Goal: Task Accomplishment & Management: Use online tool/utility

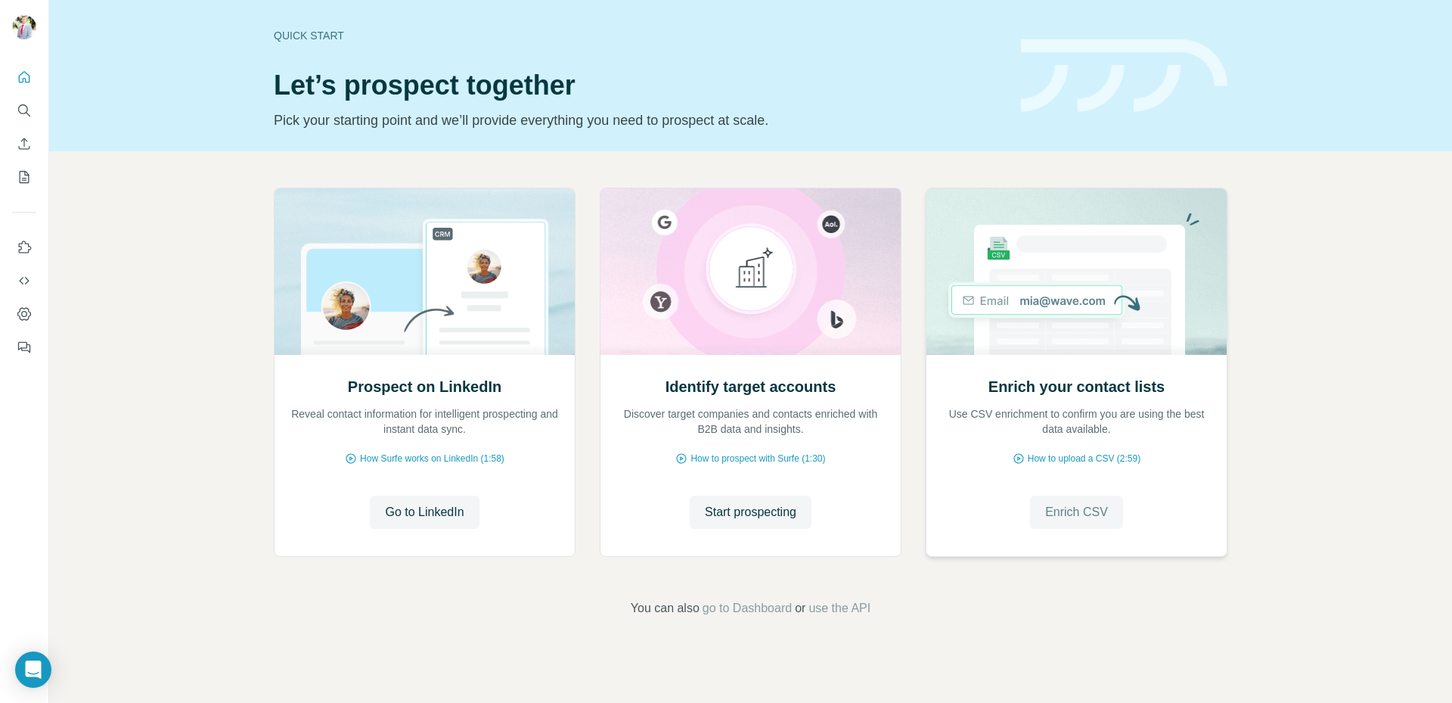
click at [1097, 518] on span "Enrich CSV" at bounding box center [1076, 512] width 63 height 18
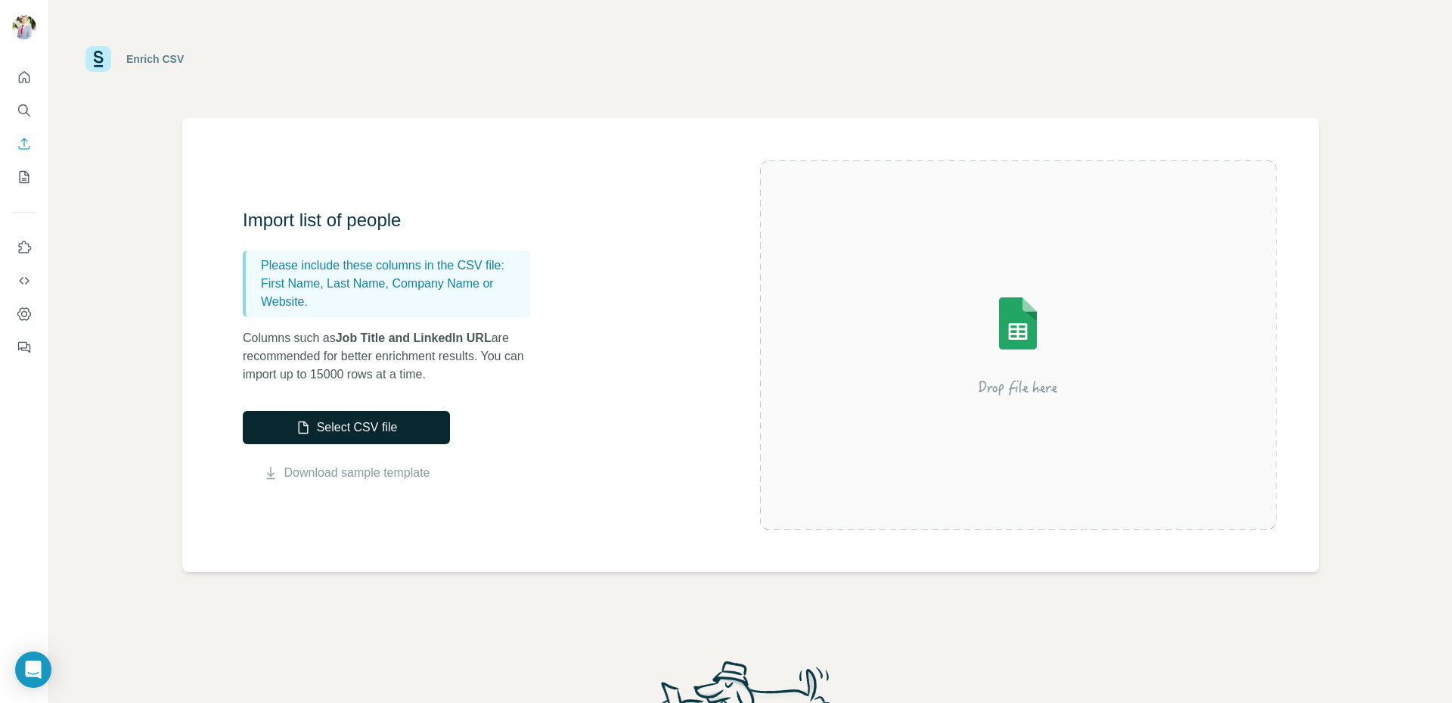
click at [402, 434] on button "Select CSV file" at bounding box center [346, 427] width 207 height 33
click at [352, 440] on button "Select CSV file" at bounding box center [346, 427] width 207 height 33
click at [371, 420] on button "Select CSV file" at bounding box center [346, 427] width 207 height 33
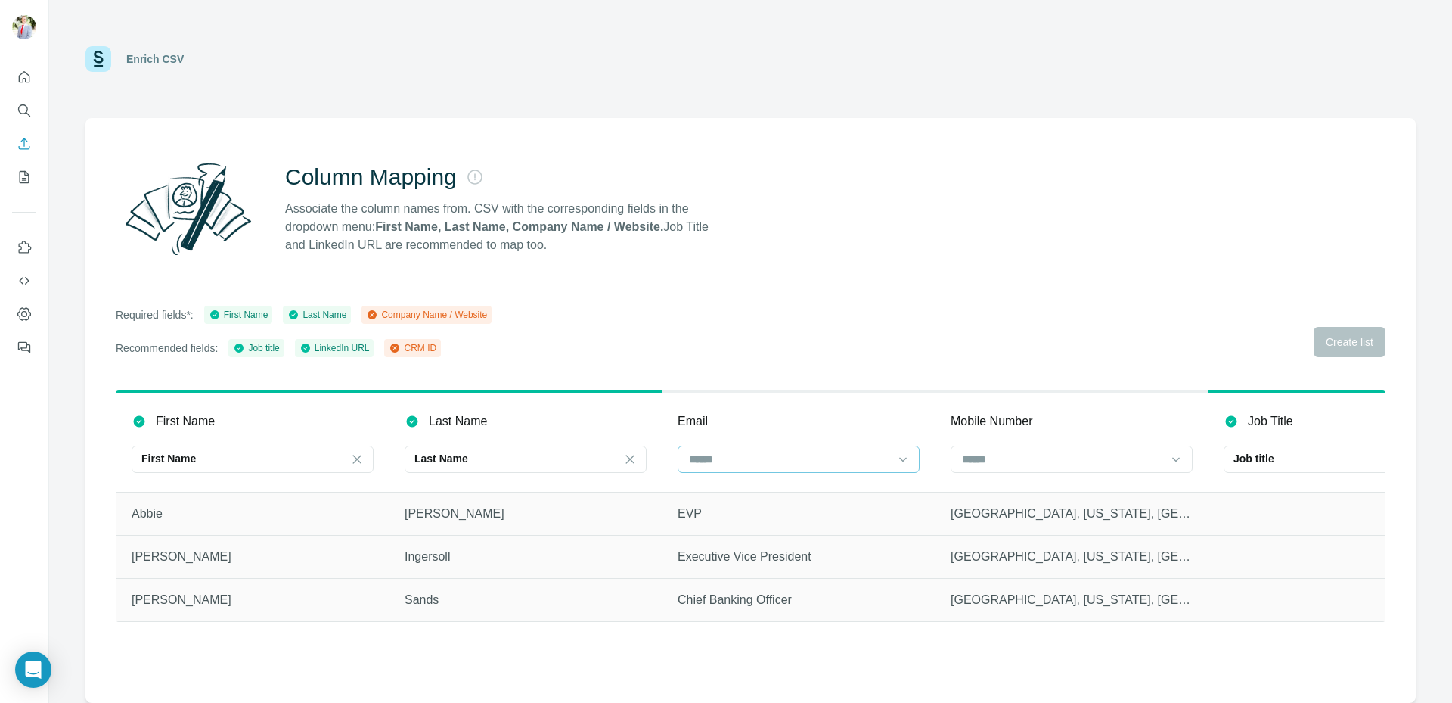
click at [818, 461] on input at bounding box center [790, 459] width 204 height 17
click at [1274, 459] on p "Job title" at bounding box center [1254, 458] width 41 height 15
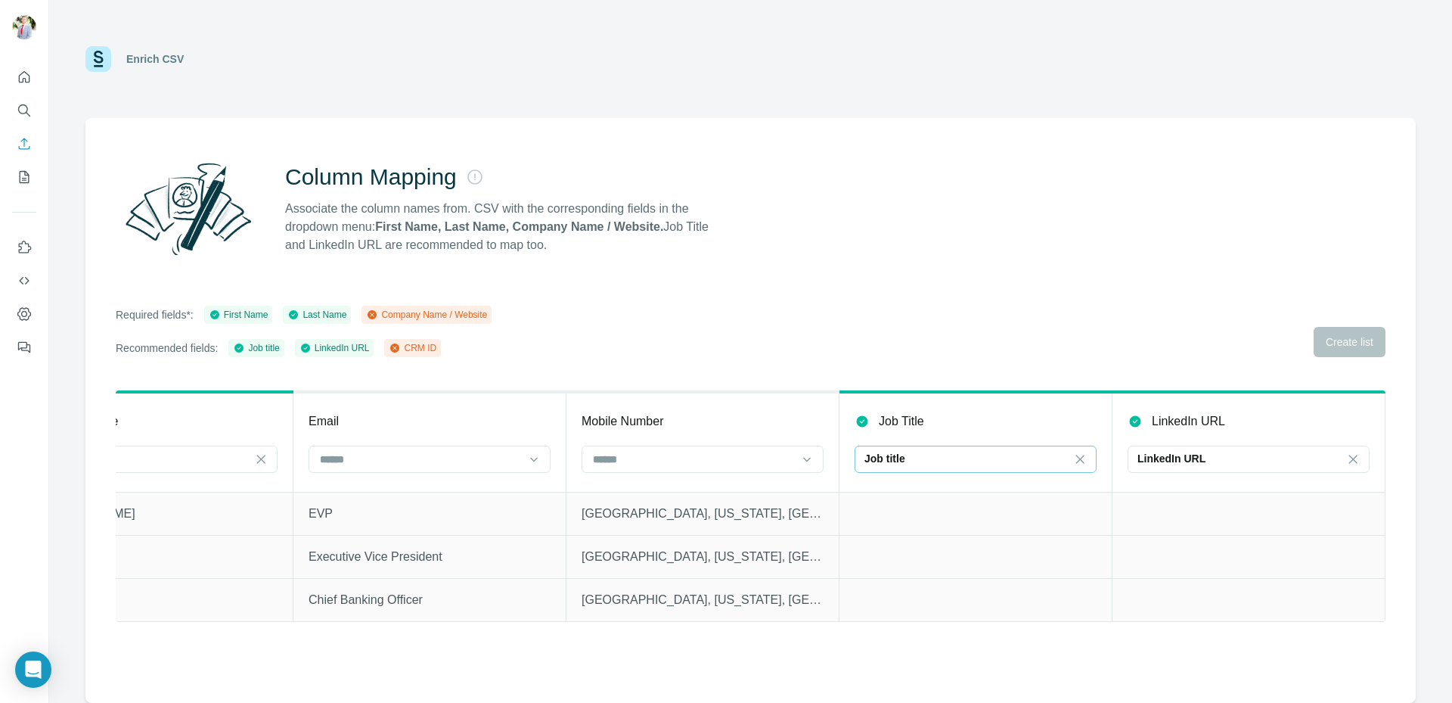
click at [1274, 459] on div "LinkedIn URL" at bounding box center [1240, 458] width 204 height 15
click at [1274, 459] on input at bounding box center [1240, 459] width 204 height 17
click at [733, 455] on input at bounding box center [693, 459] width 204 height 17
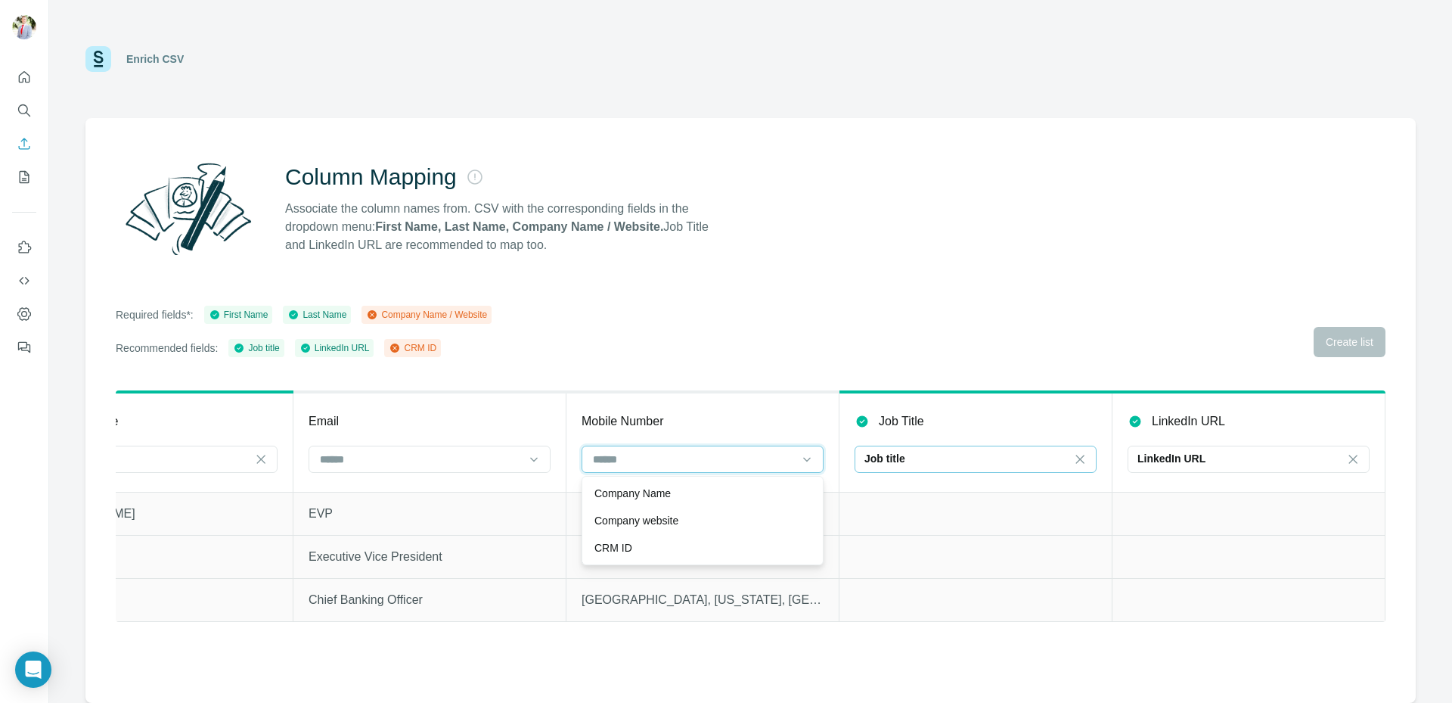
click at [731, 461] on input at bounding box center [693, 459] width 204 height 17
click at [792, 455] on input at bounding box center [693, 459] width 204 height 17
click at [809, 323] on div "Required fields*: First Name Last Name Company Name / Website Recommended field…" at bounding box center [751, 331] width 1270 height 51
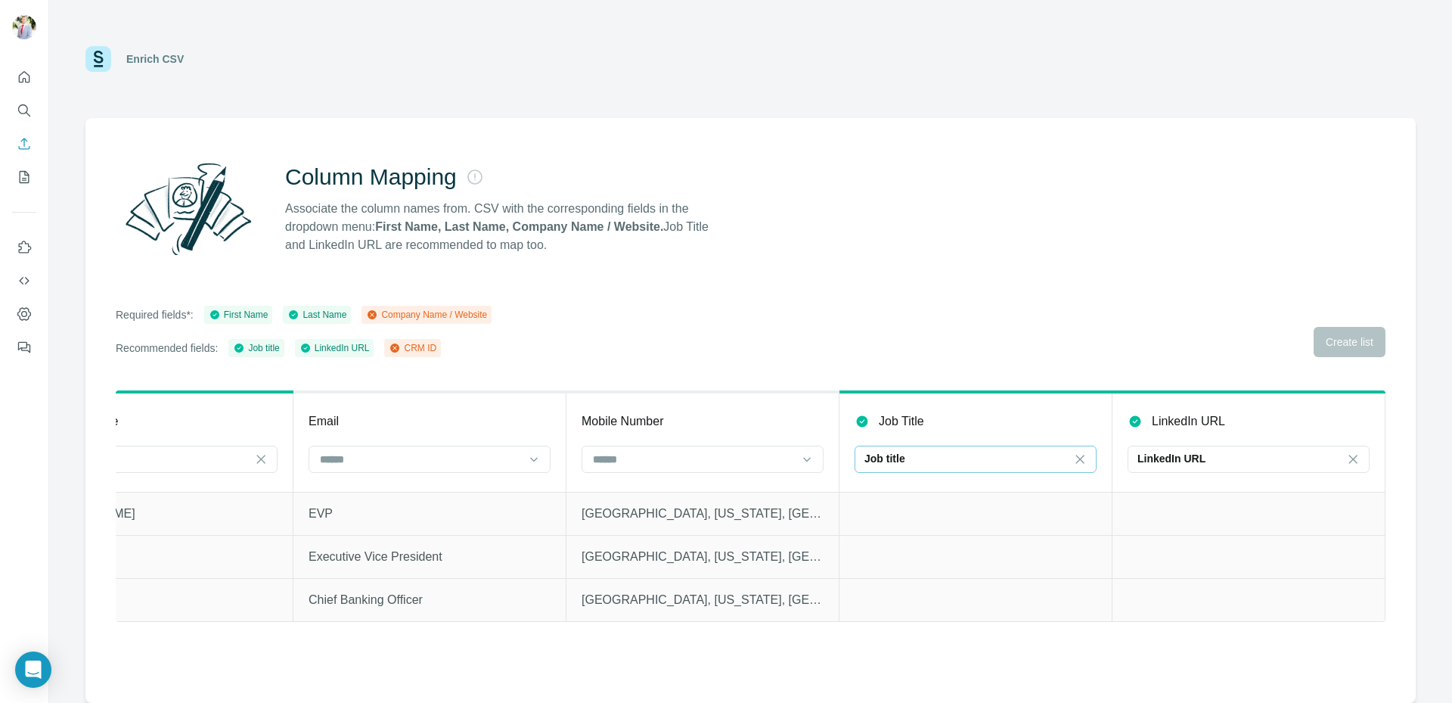
click at [377, 313] on icon at bounding box center [372, 314] width 9 height 9
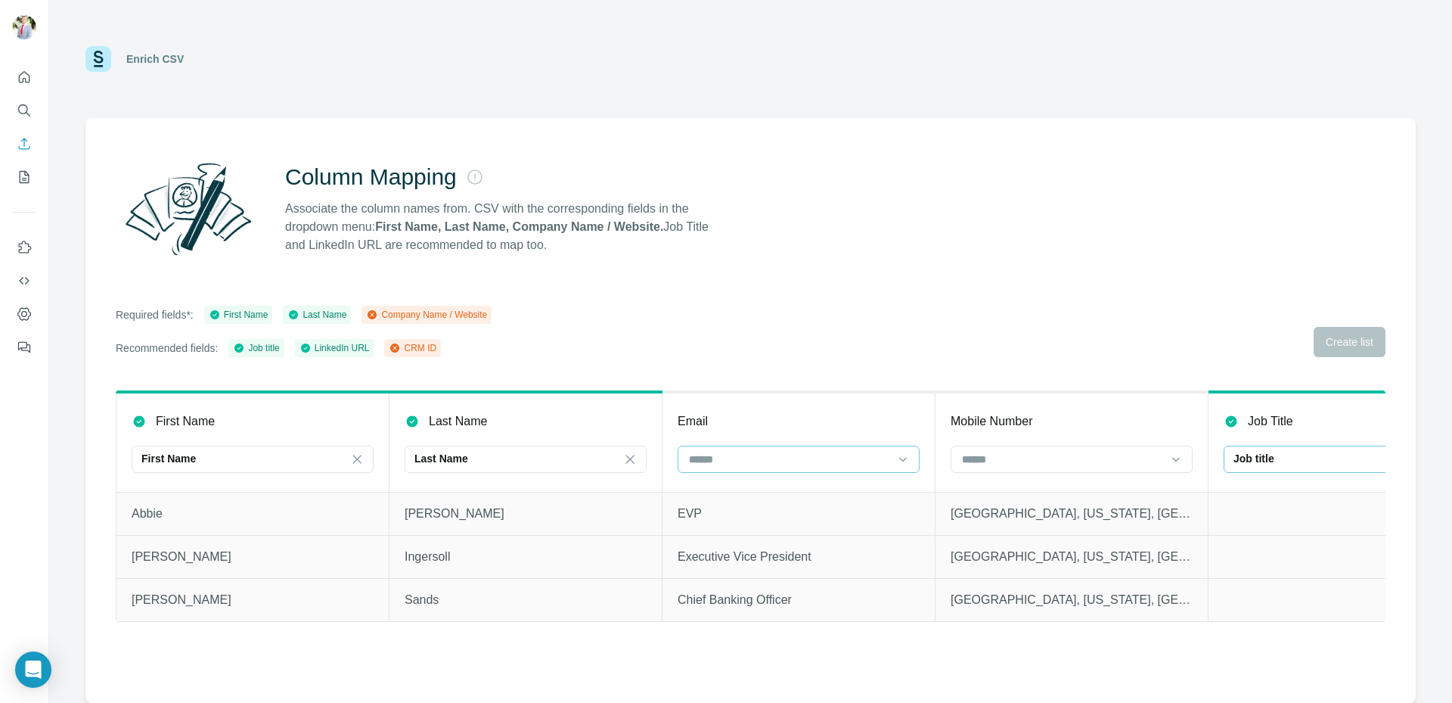
click at [893, 469] on div at bounding box center [799, 458] width 242 height 27
click at [882, 454] on input at bounding box center [790, 459] width 204 height 17
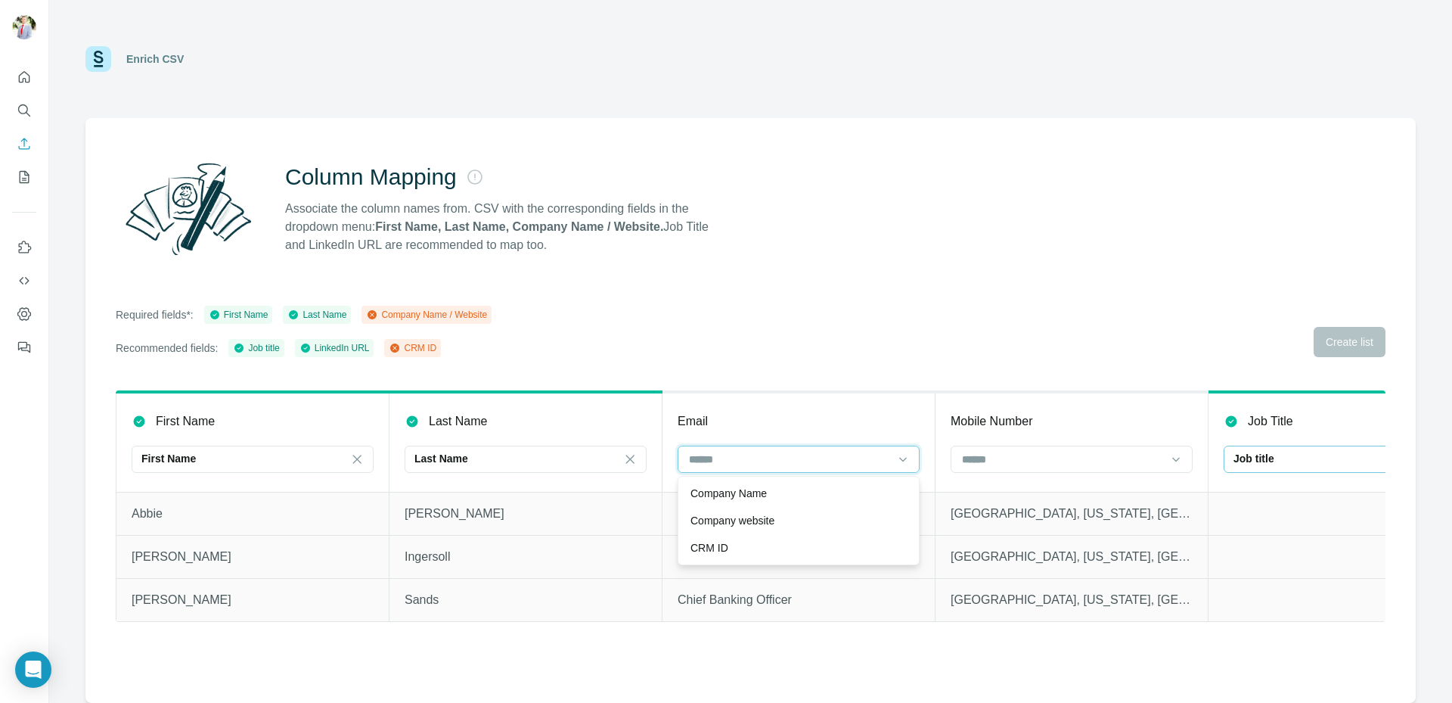
click at [882, 454] on input at bounding box center [790, 459] width 204 height 17
click at [818, 451] on input at bounding box center [790, 459] width 204 height 17
click at [818, 464] on input at bounding box center [790, 459] width 204 height 17
click at [1313, 446] on th "Job Title Job title" at bounding box center [1345, 442] width 273 height 100
click at [1313, 463] on div "Job title" at bounding box center [1336, 458] width 204 height 15
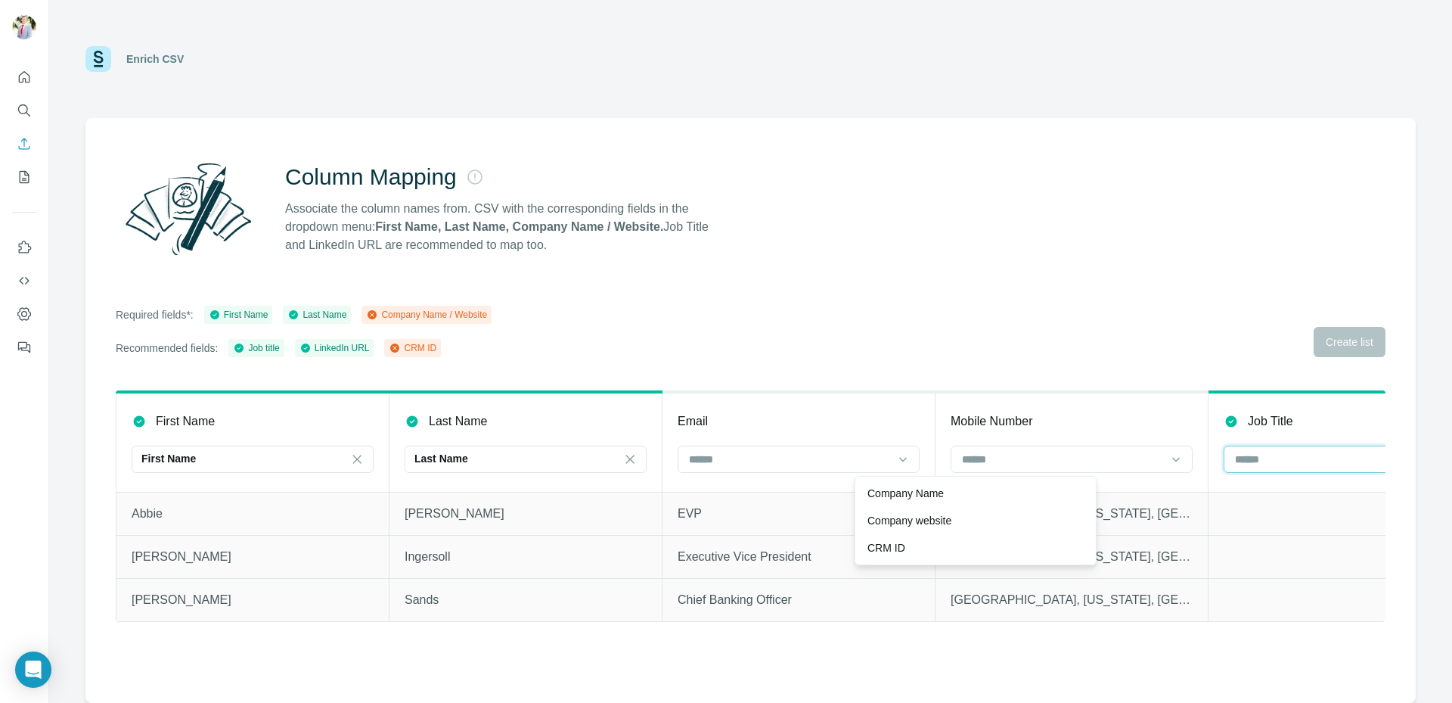
scroll to position [0, 369]
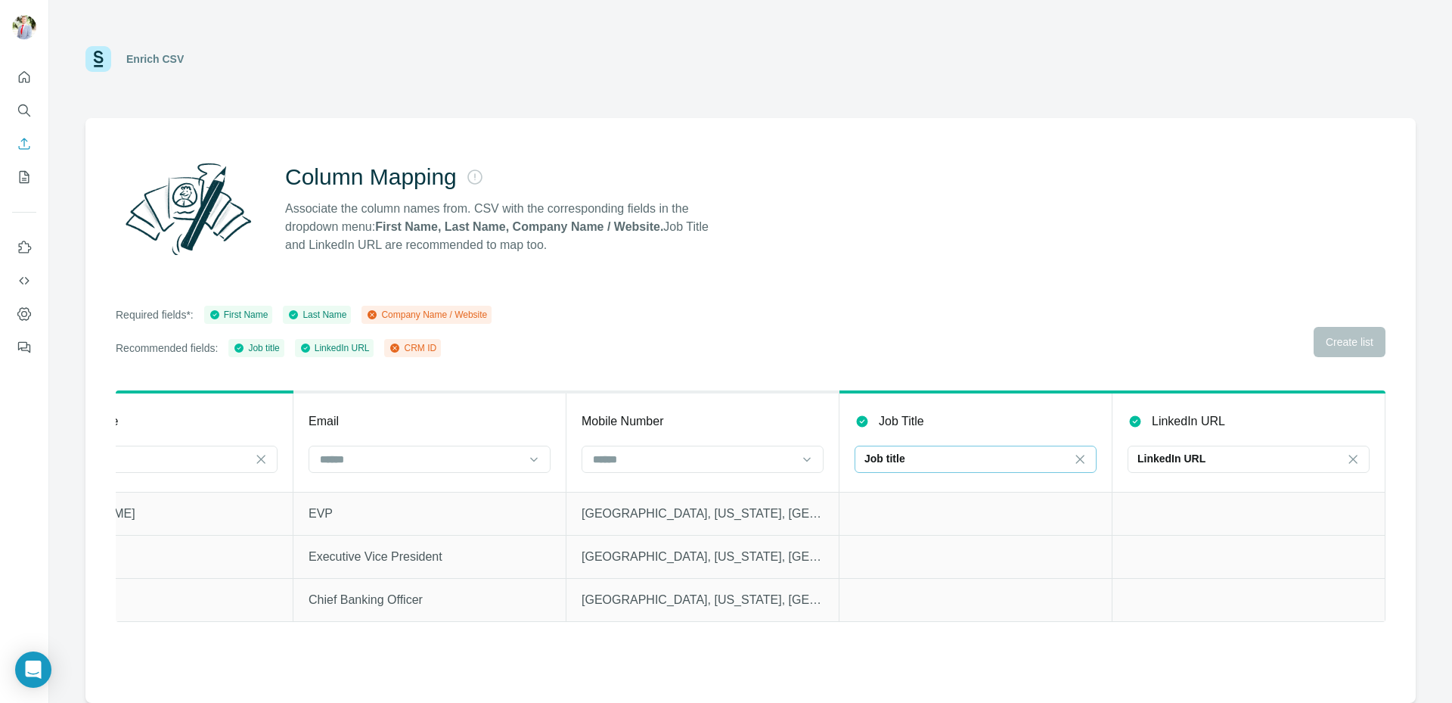
drag, startPoint x: 1299, startPoint y: 468, endPoint x: 1156, endPoint y: 474, distance: 143.1
click at [1156, 474] on div "LinkedIn URL" at bounding box center [1249, 460] width 242 height 30
click at [884, 478] on th "Job Title Job title" at bounding box center [976, 442] width 273 height 100
click at [884, 464] on p "Job title" at bounding box center [884, 458] width 41 height 15
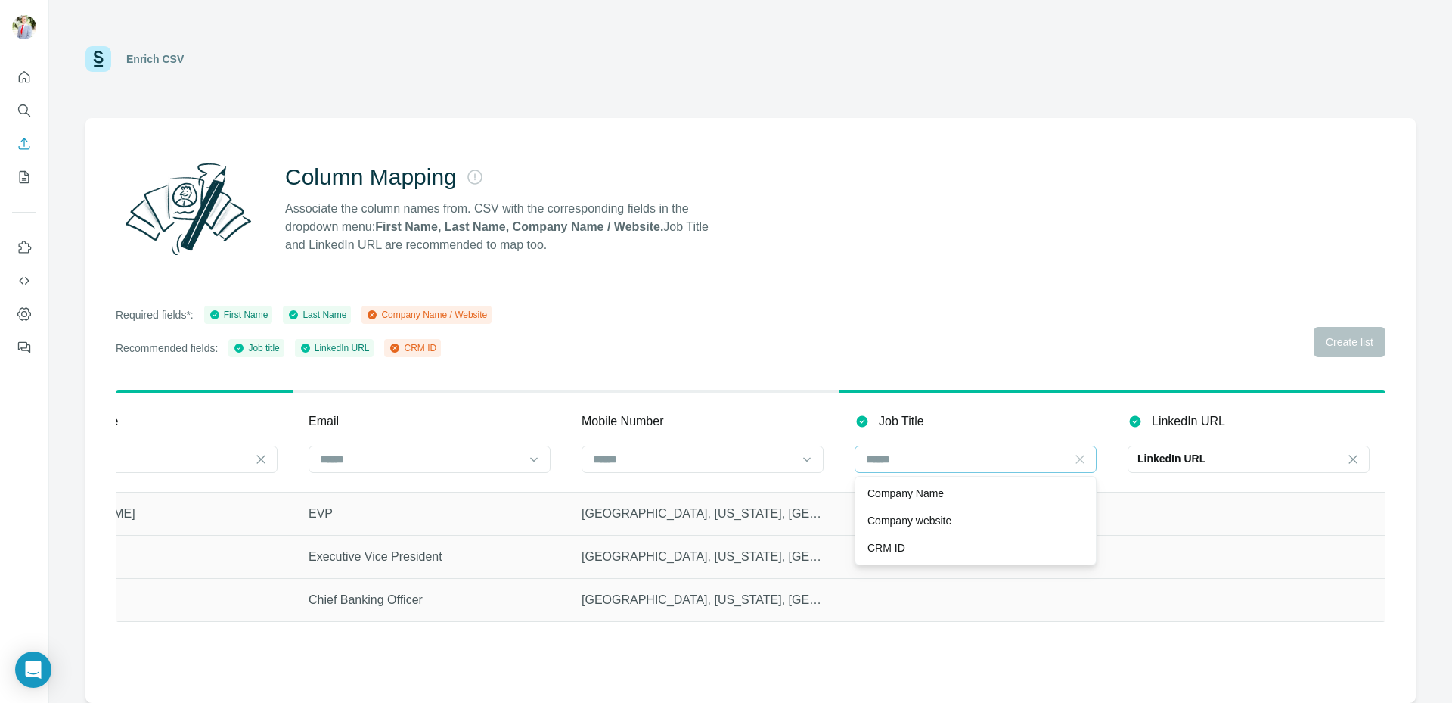
click at [1079, 461] on icon at bounding box center [1079, 459] width 15 height 15
click at [976, 464] on input at bounding box center [966, 459] width 204 height 17
click at [244, 345] on icon at bounding box center [238, 347] width 9 height 9
click at [244, 346] on icon at bounding box center [238, 347] width 9 height 9
drag, startPoint x: 244, startPoint y: 346, endPoint x: 240, endPoint y: 353, distance: 8.5
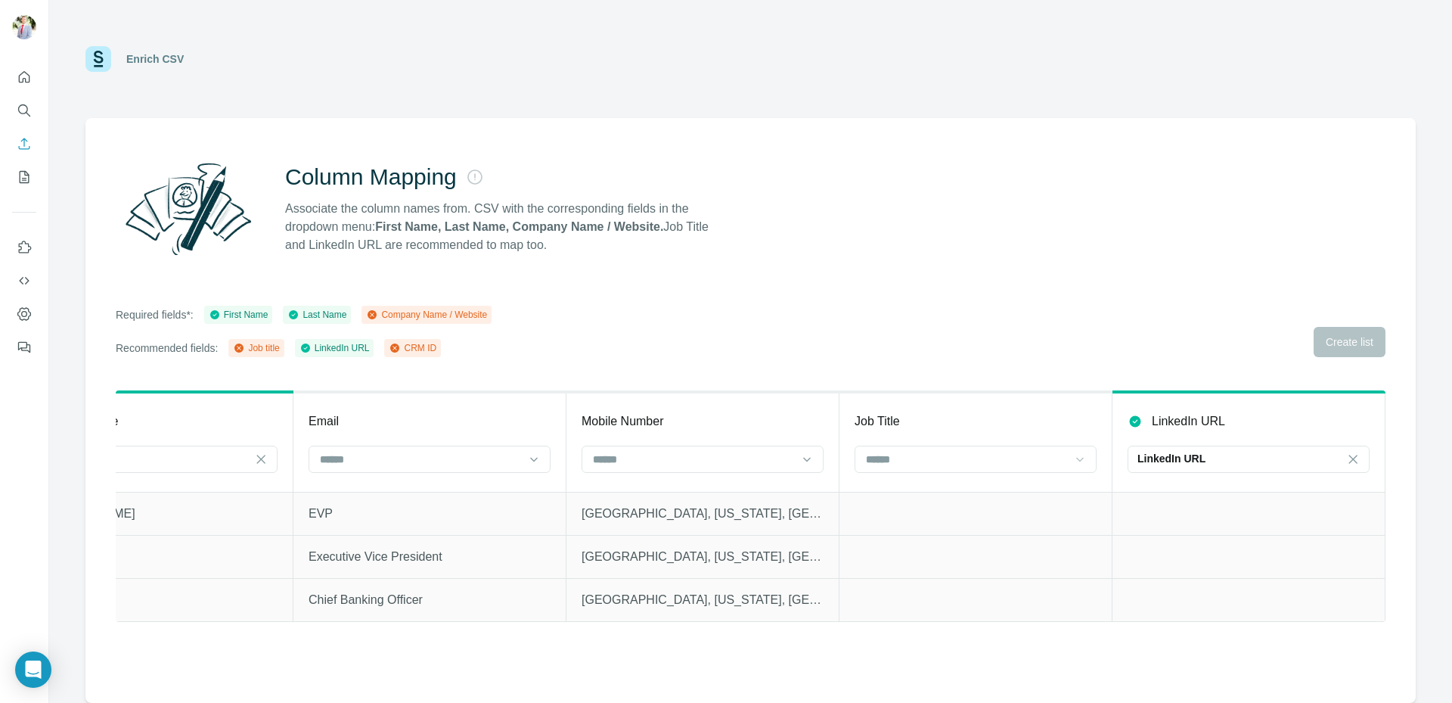
click at [240, 353] on icon at bounding box center [239, 348] width 12 height 12
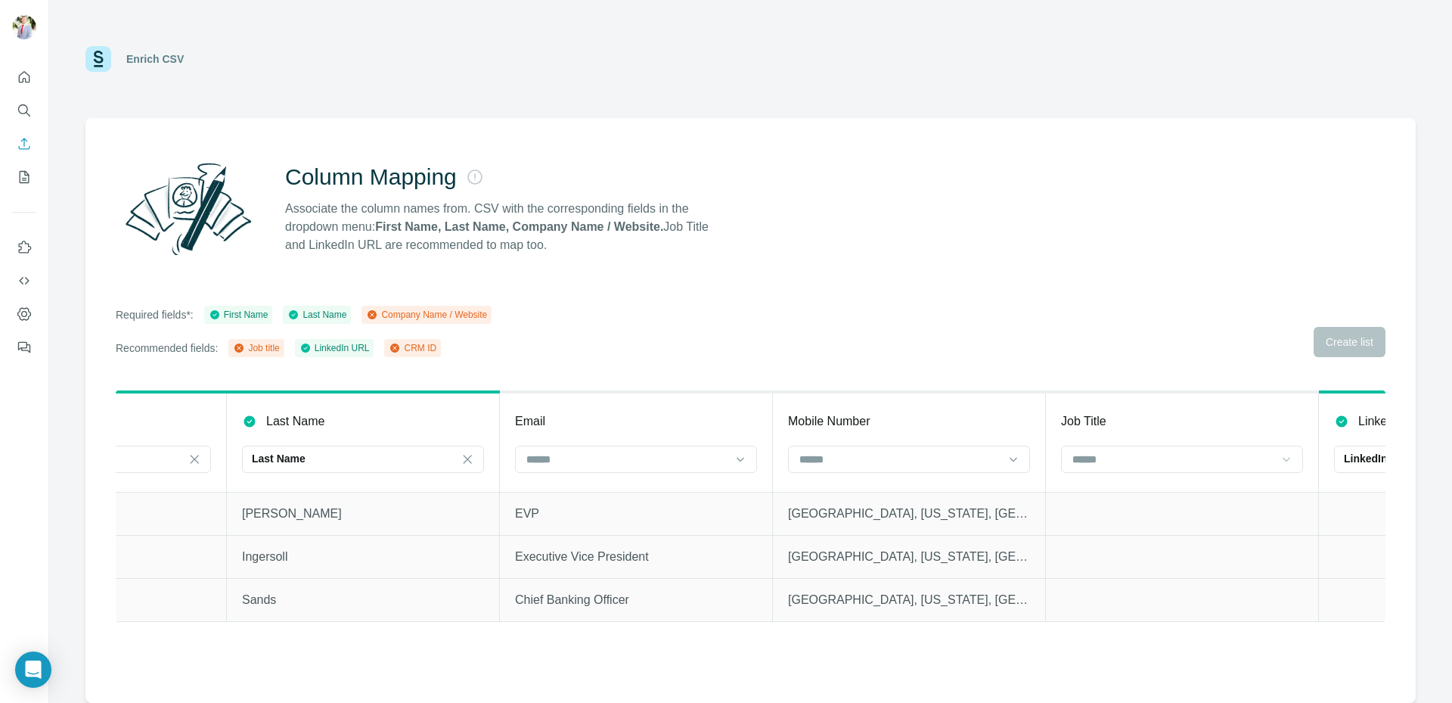
scroll to position [0, 178]
click at [656, 455] on input at bounding box center [612, 459] width 204 height 17
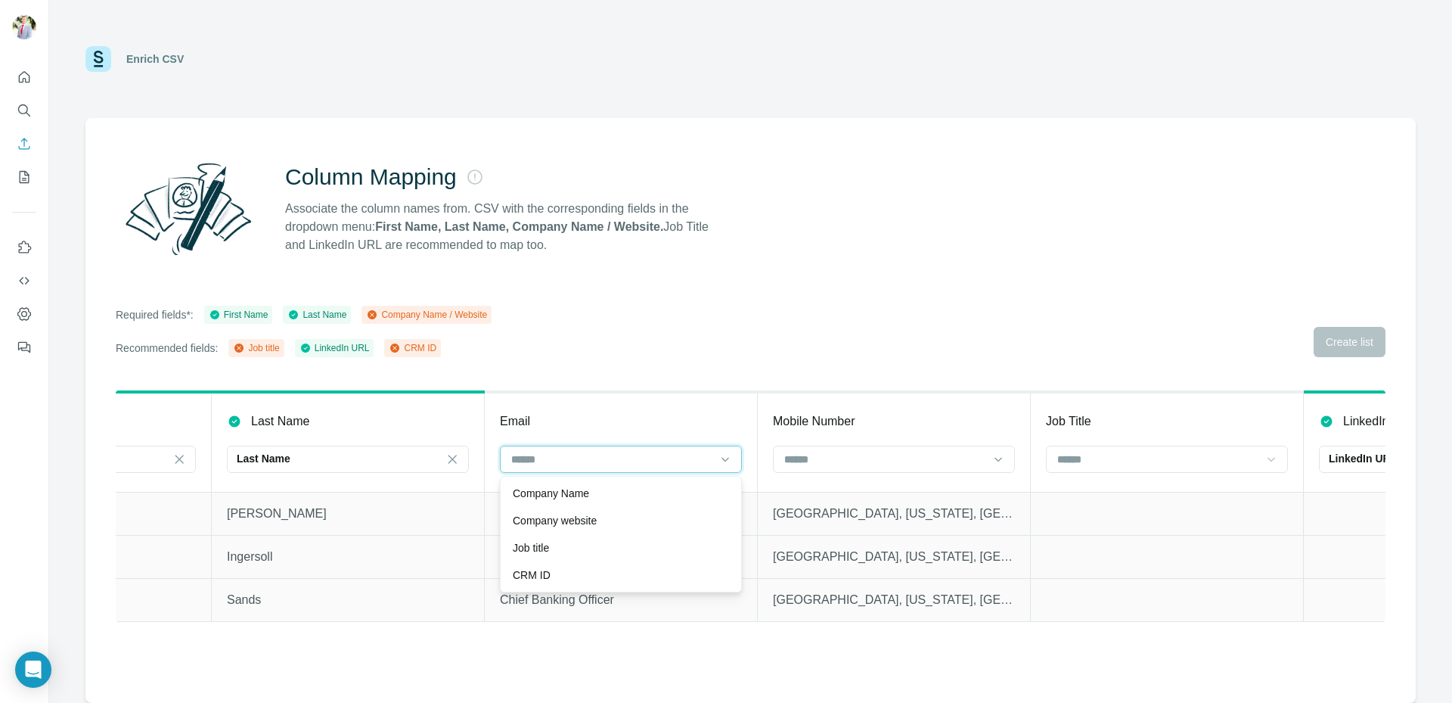
click at [655, 455] on input at bounding box center [612, 459] width 204 height 17
click at [910, 467] on input at bounding box center [885, 459] width 204 height 17
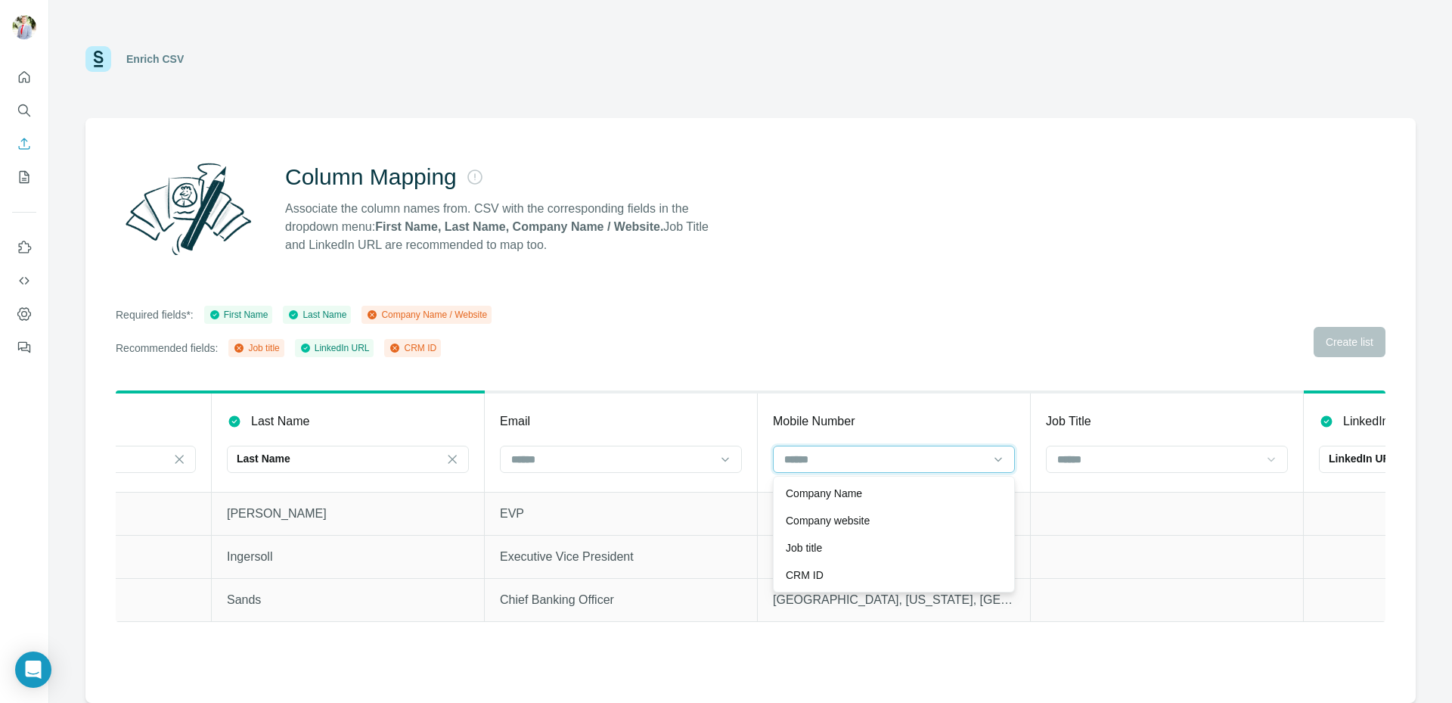
click at [910, 467] on input at bounding box center [885, 459] width 204 height 17
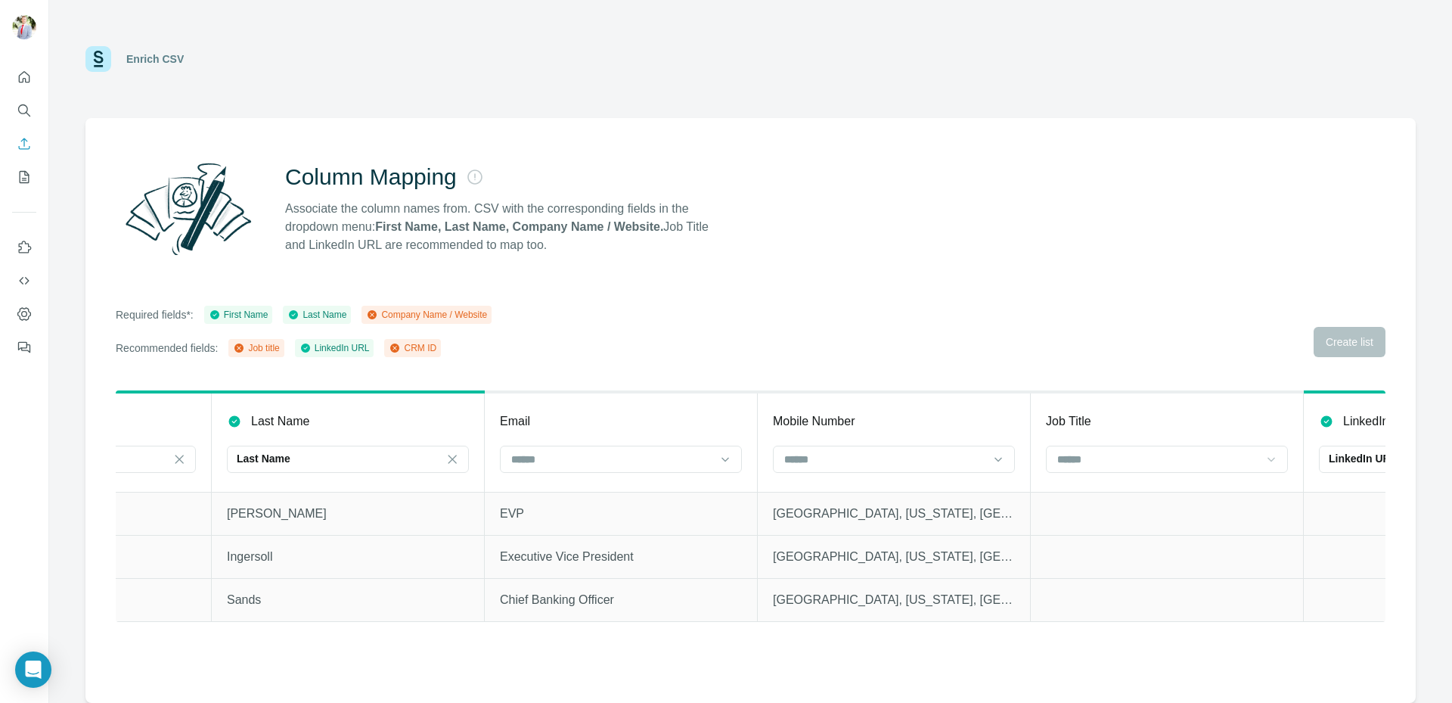
click at [570, 483] on th "Email" at bounding box center [621, 442] width 273 height 100
click at [572, 469] on div at bounding box center [612, 459] width 204 height 26
click at [566, 547] on div "Job title" at bounding box center [621, 547] width 216 height 15
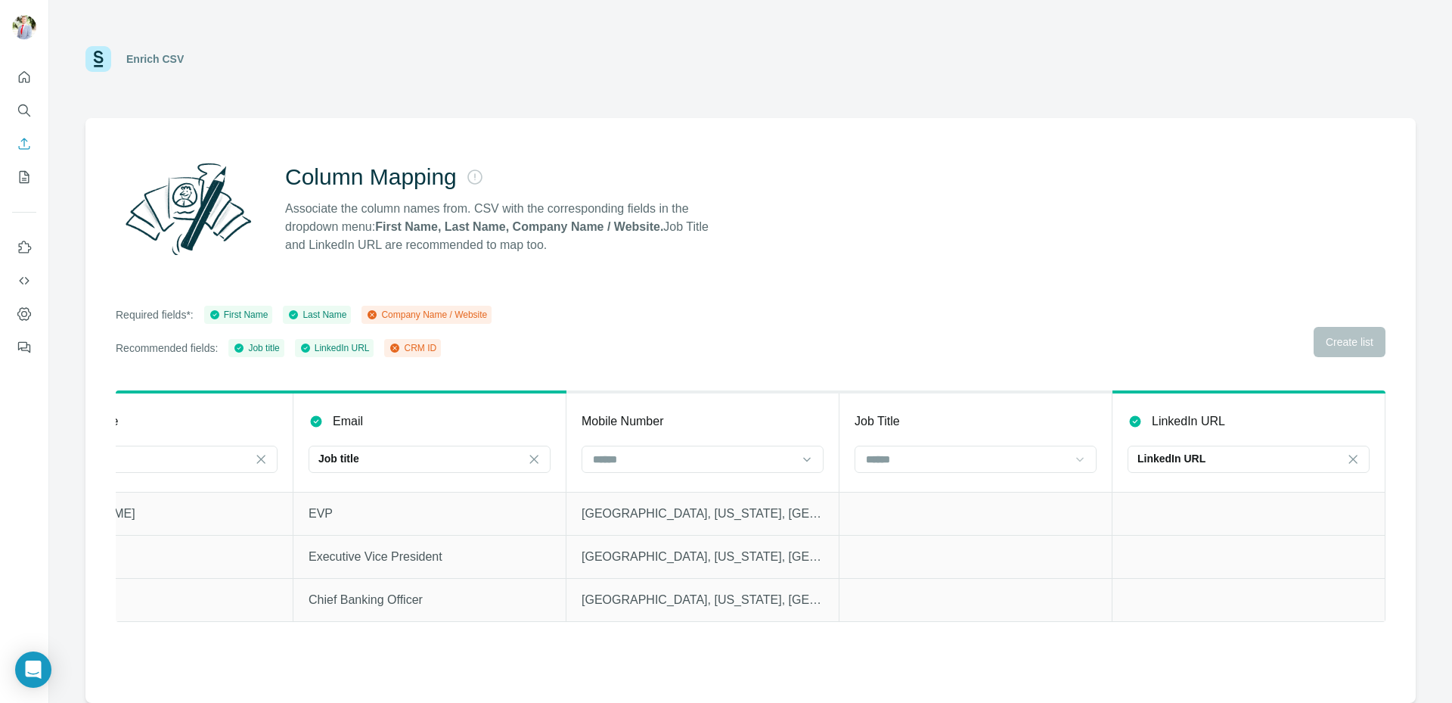
scroll to position [0, 0]
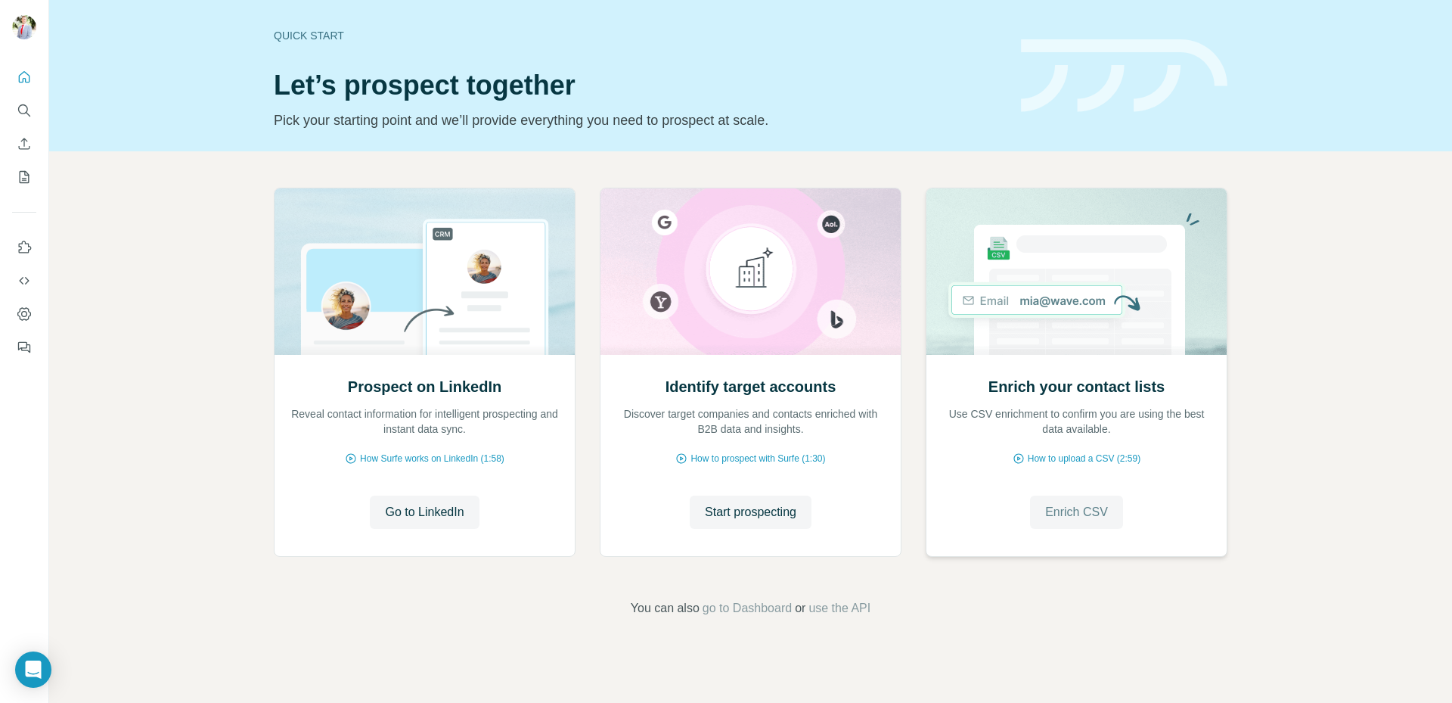
click at [1085, 506] on span "Enrich CSV" at bounding box center [1076, 512] width 63 height 18
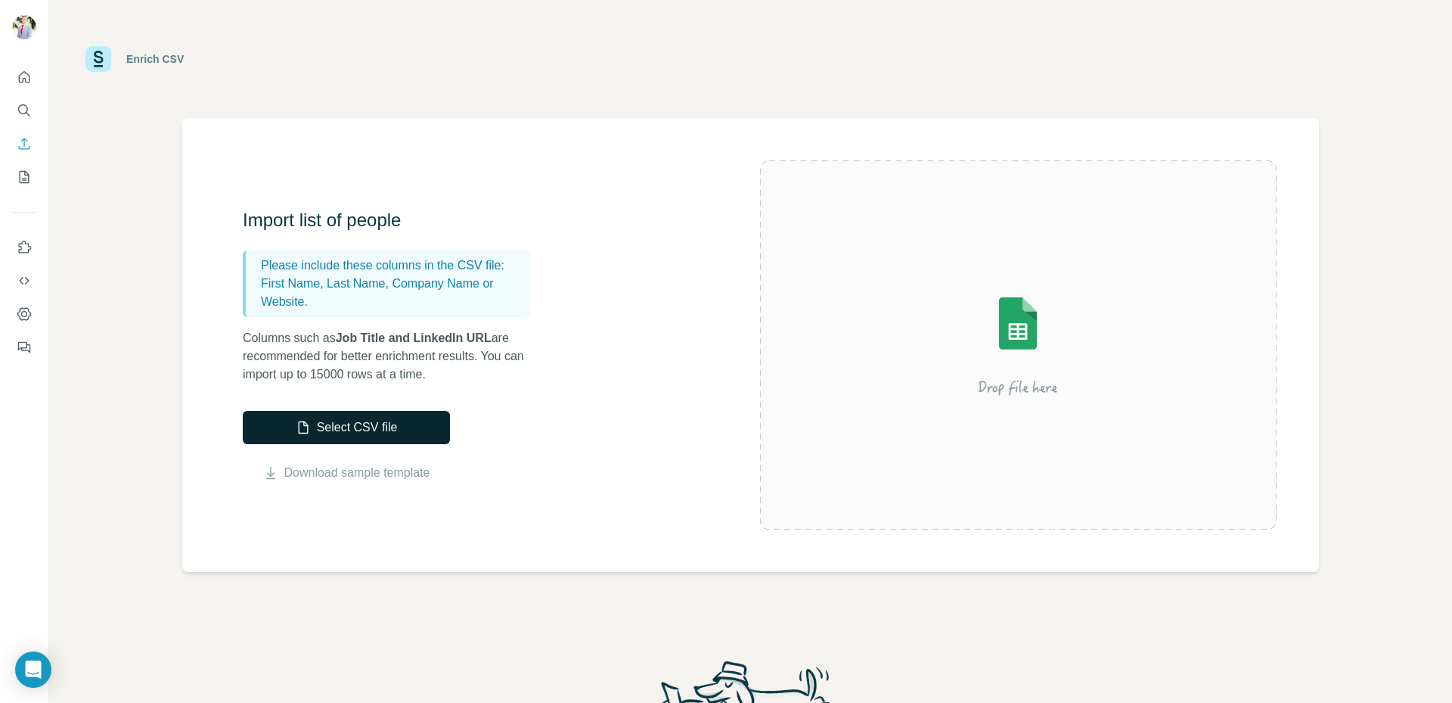
click at [363, 423] on button "Select CSV file" at bounding box center [346, 427] width 207 height 33
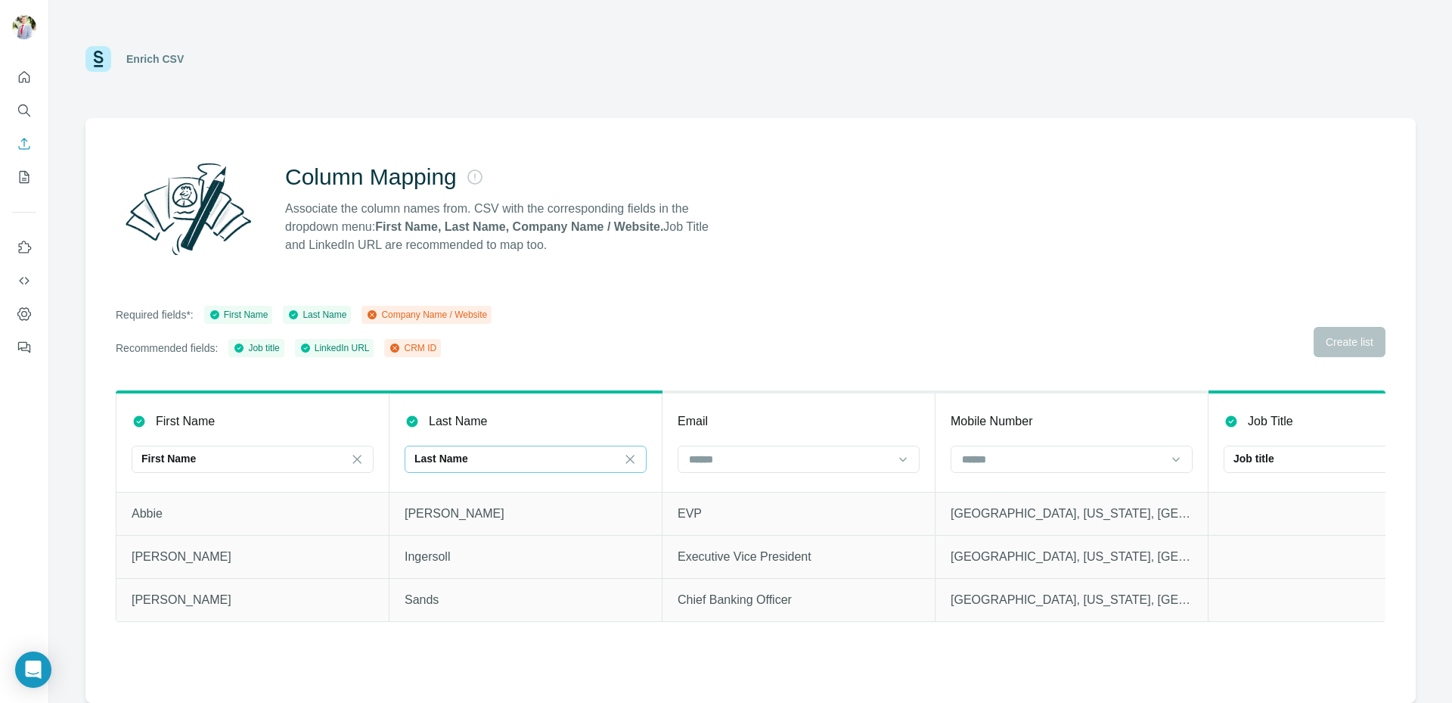
click at [498, 452] on th "Last Name Last Name" at bounding box center [526, 442] width 273 height 100
click at [1238, 331] on div "Required fields*: First Name Last Name Company Name / Website Recommended field…" at bounding box center [751, 331] width 1270 height 51
click at [468, 314] on div "Company Name / Website" at bounding box center [426, 315] width 121 height 14
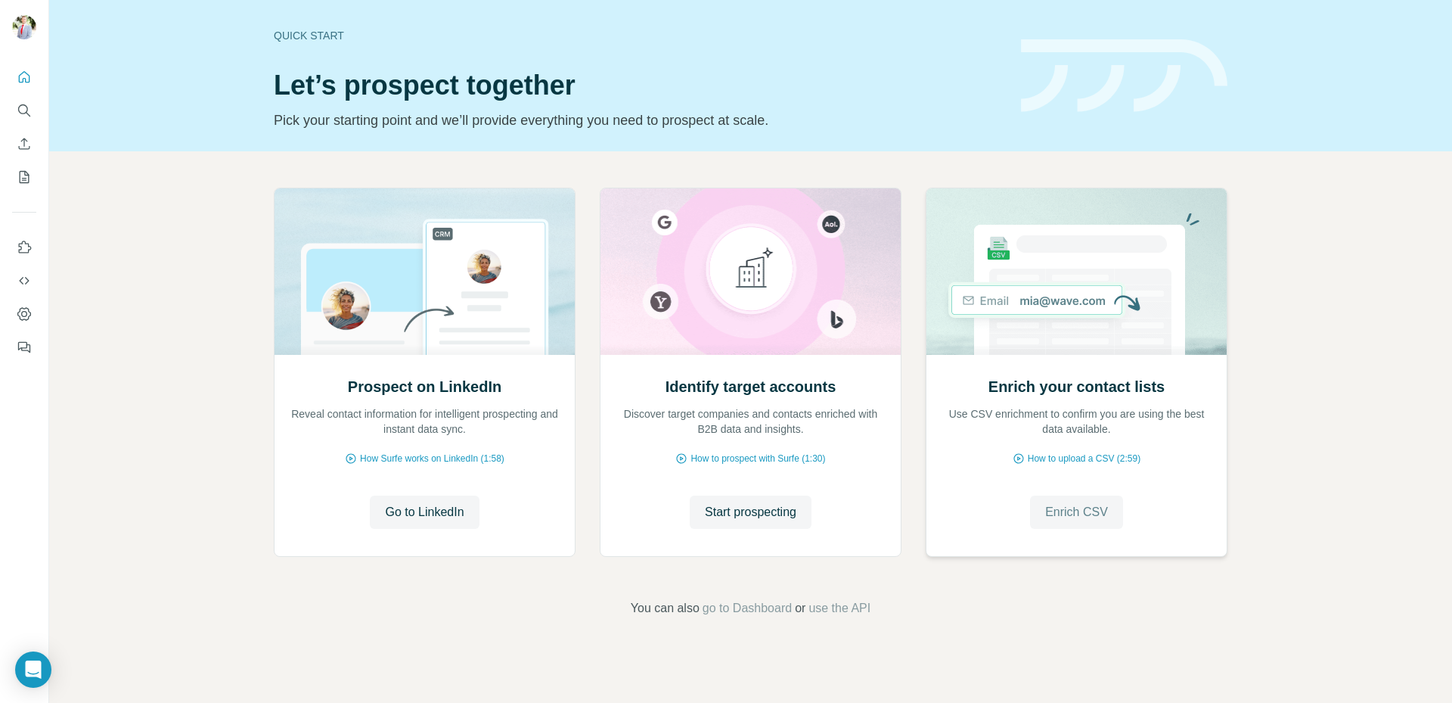
click at [1075, 514] on span "Enrich CSV" at bounding box center [1076, 512] width 63 height 18
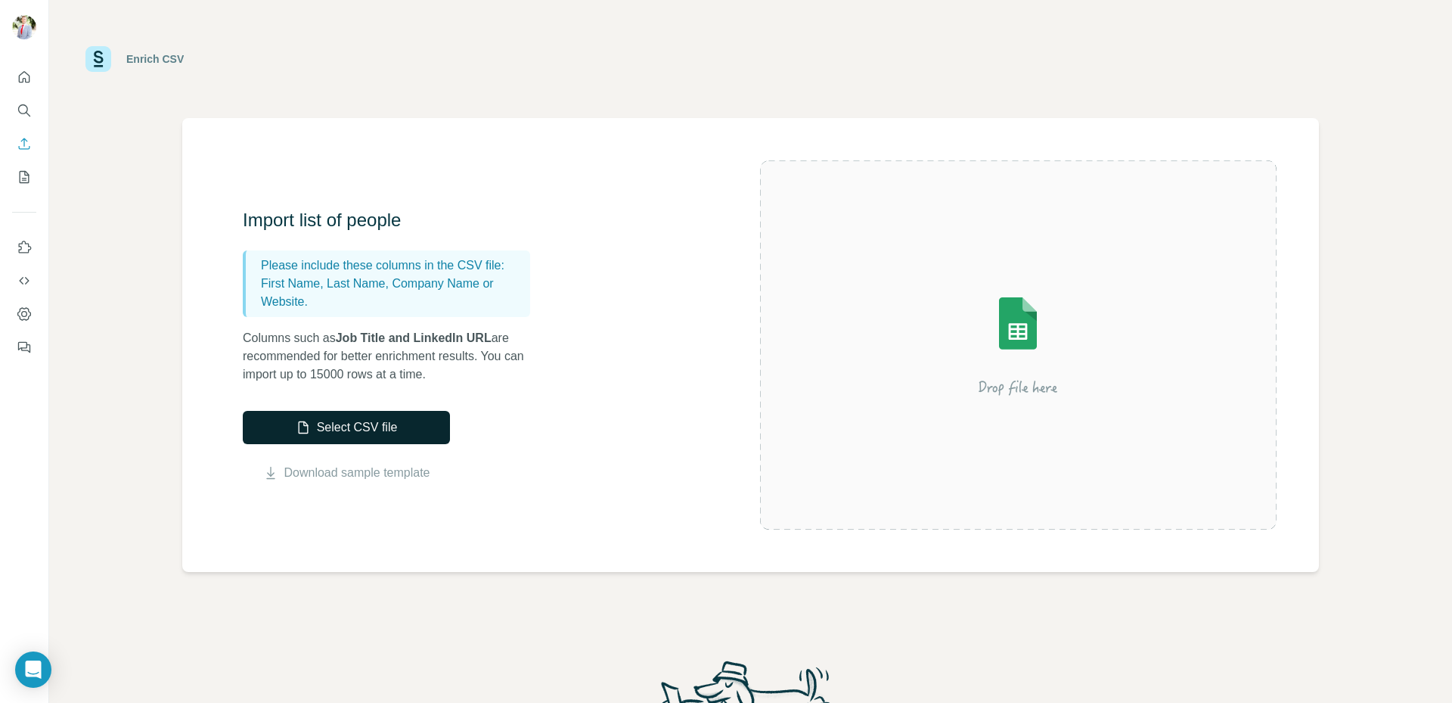
click at [334, 419] on button "Select CSV file" at bounding box center [346, 427] width 207 height 33
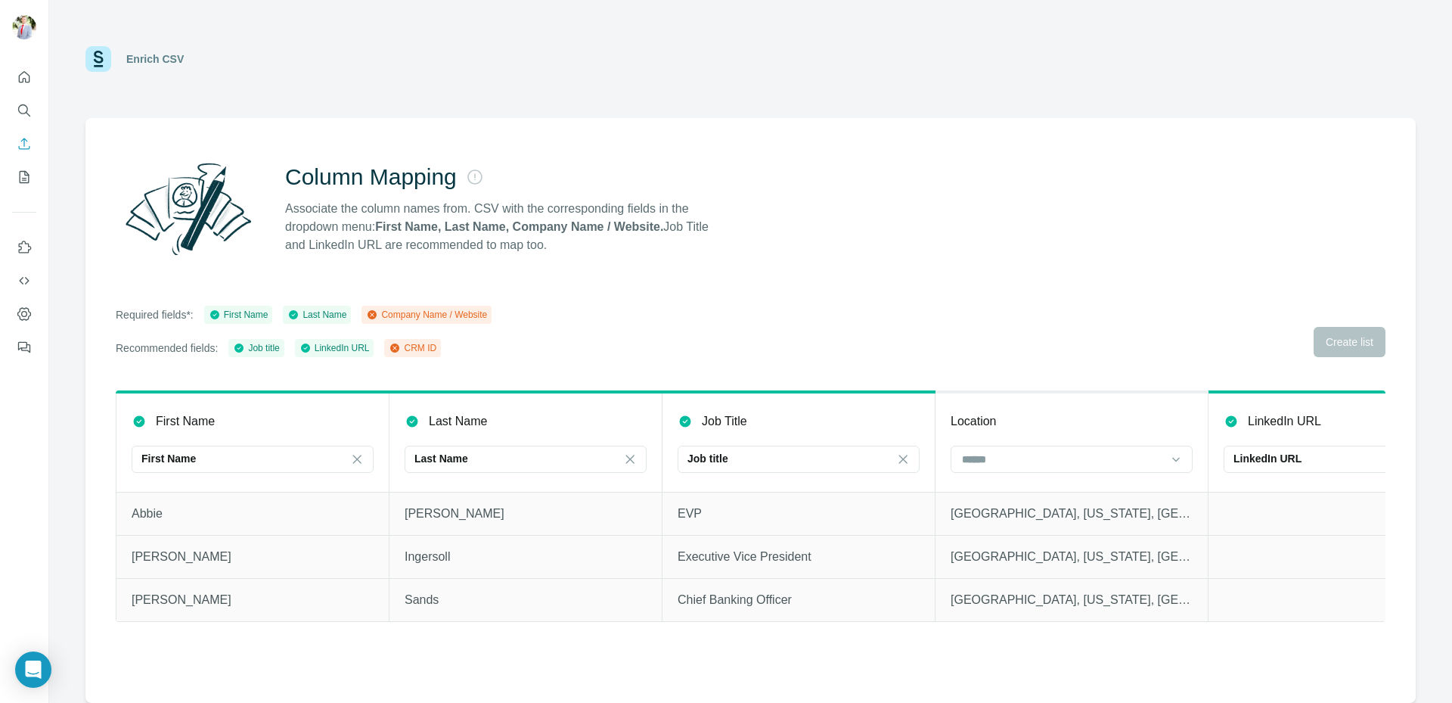
scroll to position [0, 96]
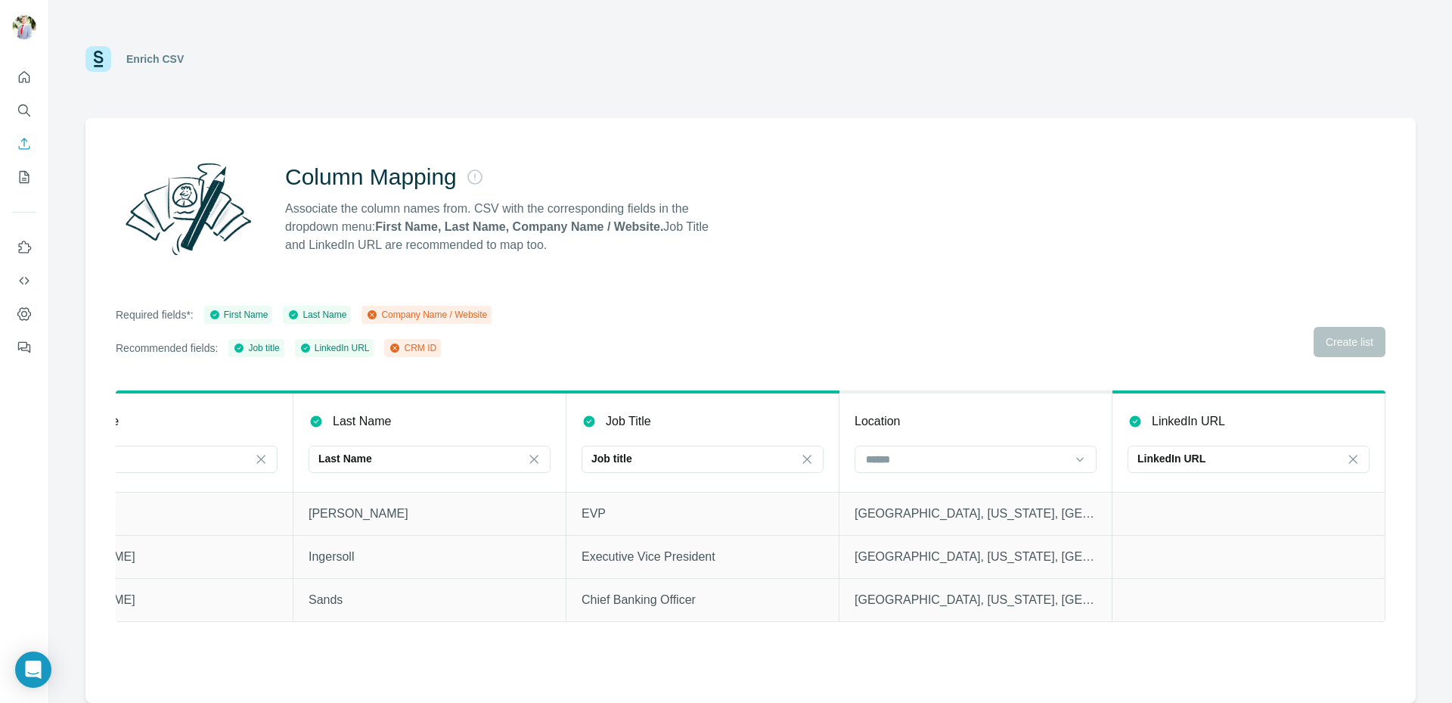
click at [1352, 337] on div "Required fields*: First Name Last Name Company Name / Website Recommended field…" at bounding box center [751, 331] width 1270 height 51
click at [472, 312] on div "Company Name / Website" at bounding box center [426, 315] width 121 height 14
click at [474, 310] on div "Company Name / Website" at bounding box center [426, 315] width 121 height 14
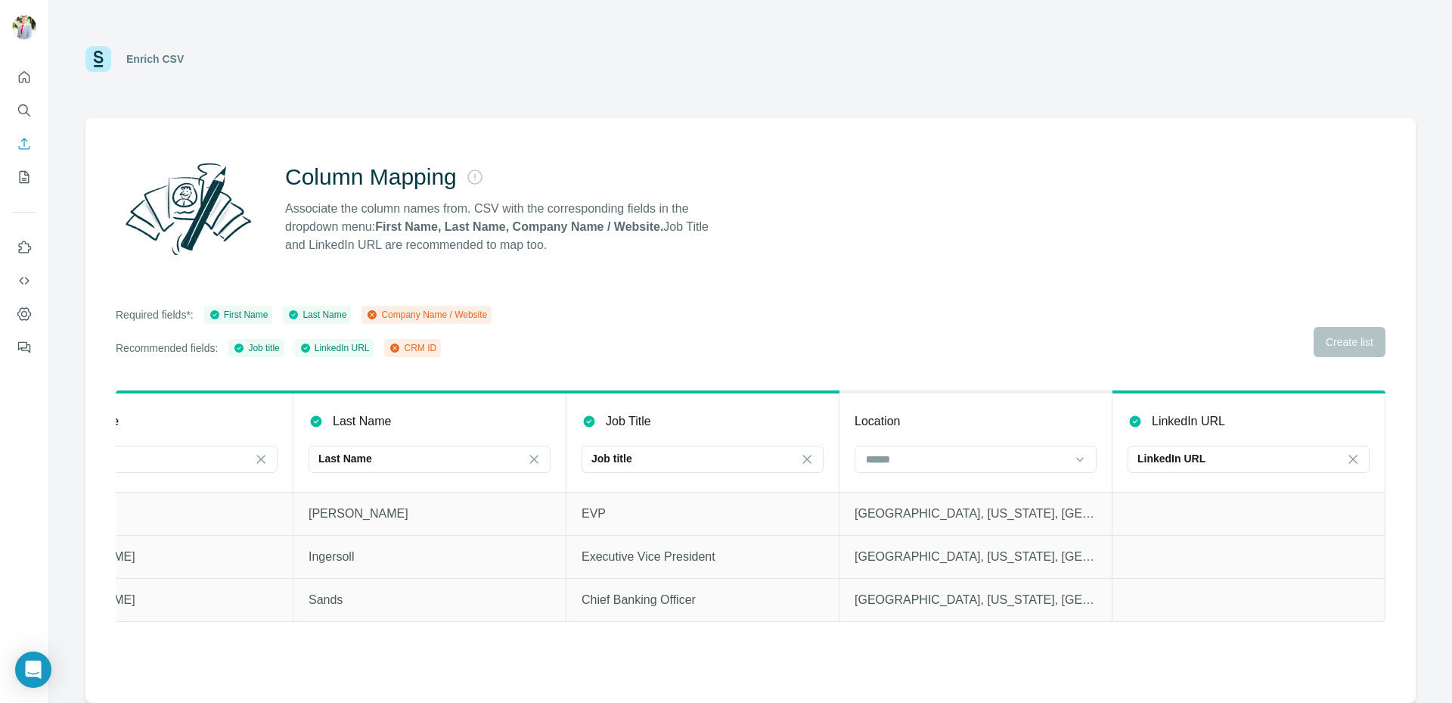
scroll to position [0, 0]
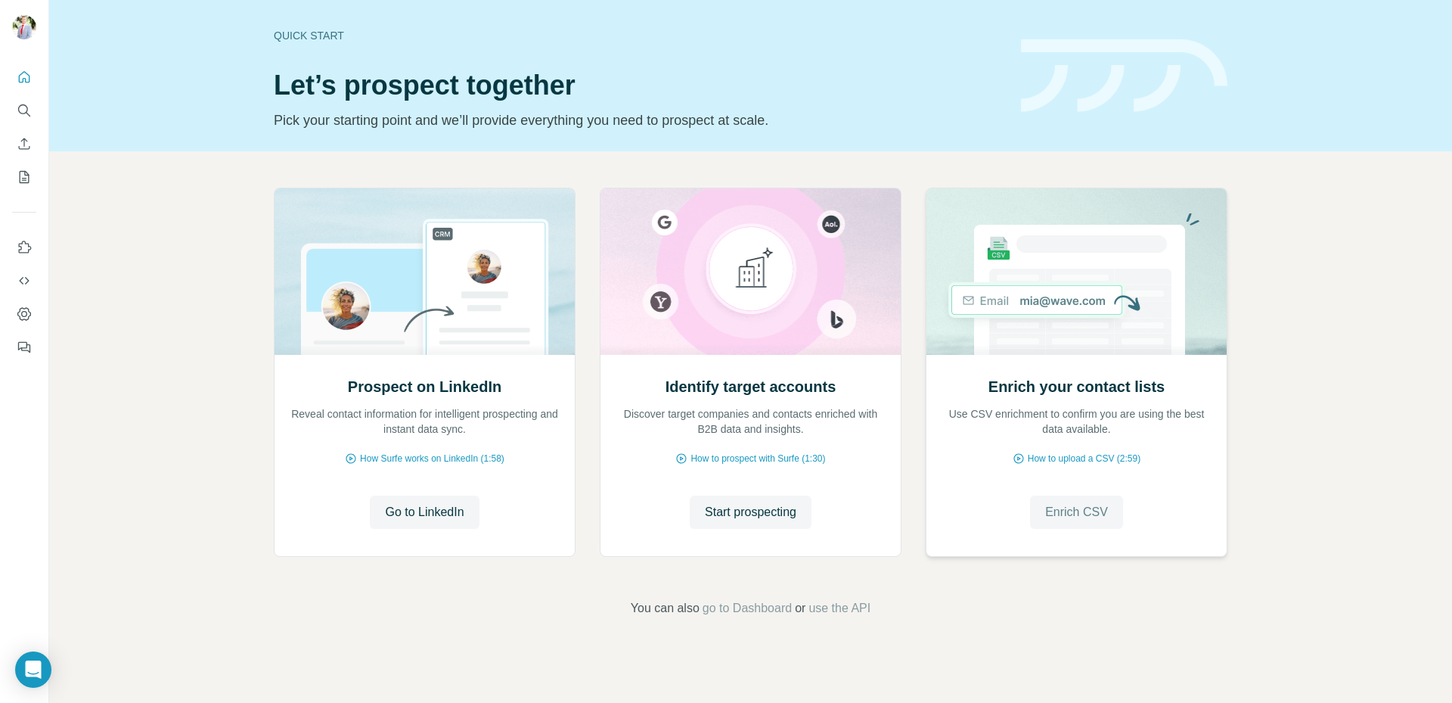
click at [1075, 518] on span "Enrich CSV" at bounding box center [1076, 512] width 63 height 18
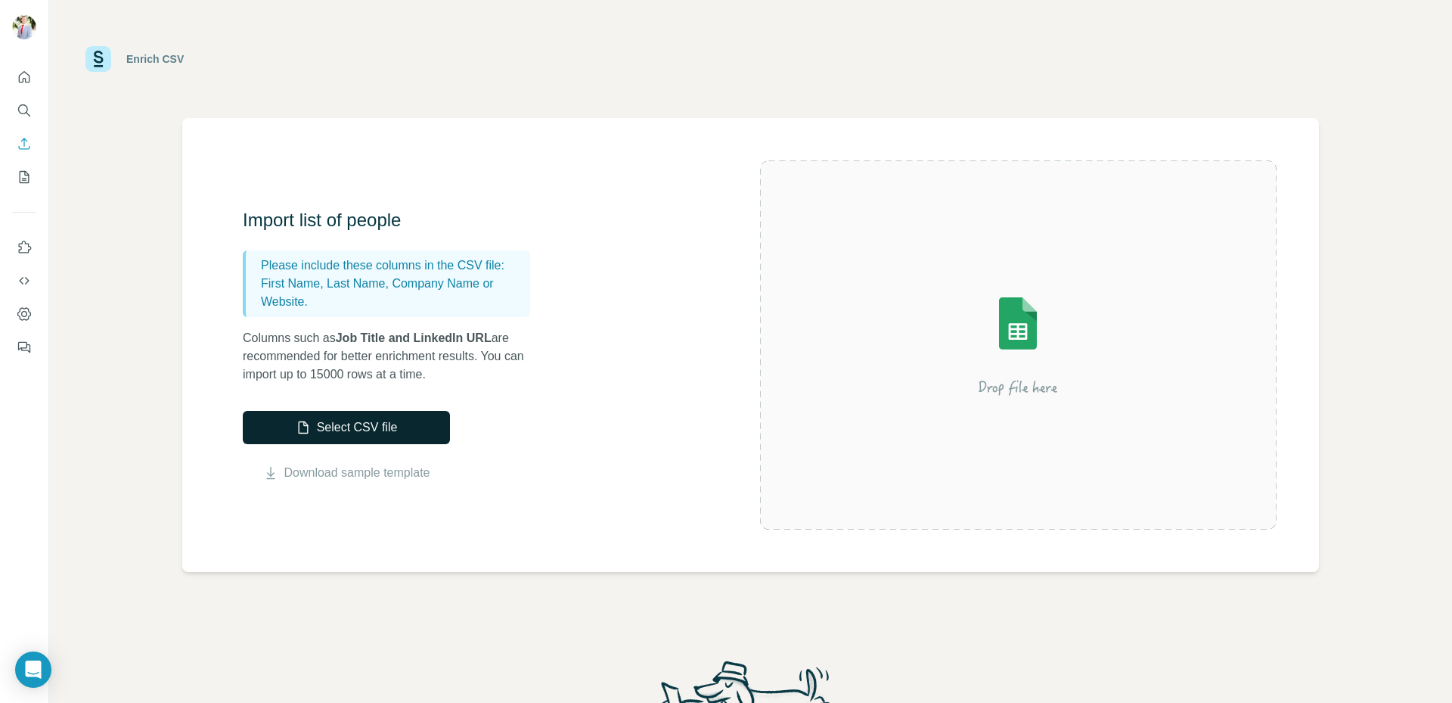
click at [413, 427] on button "Select CSV file" at bounding box center [346, 427] width 207 height 33
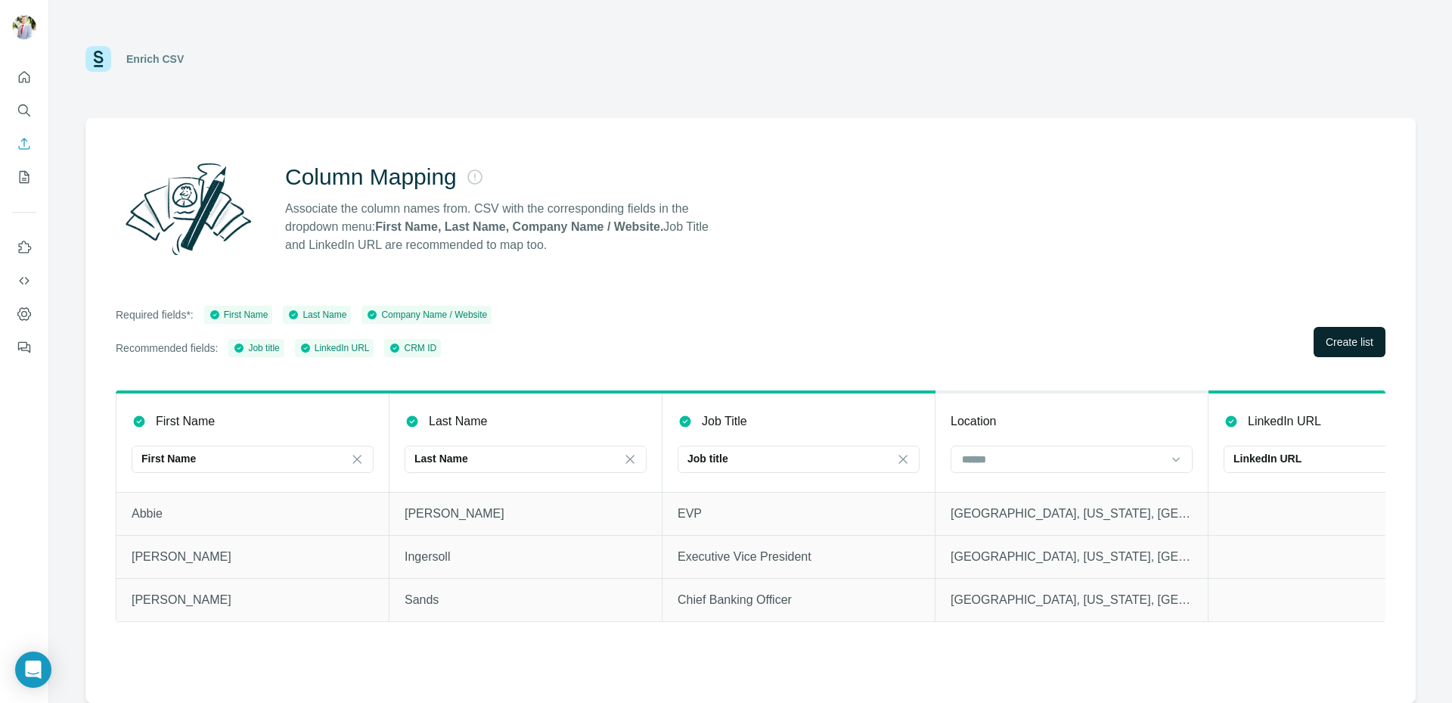
click at [1336, 340] on span "Create list" at bounding box center [1350, 341] width 48 height 15
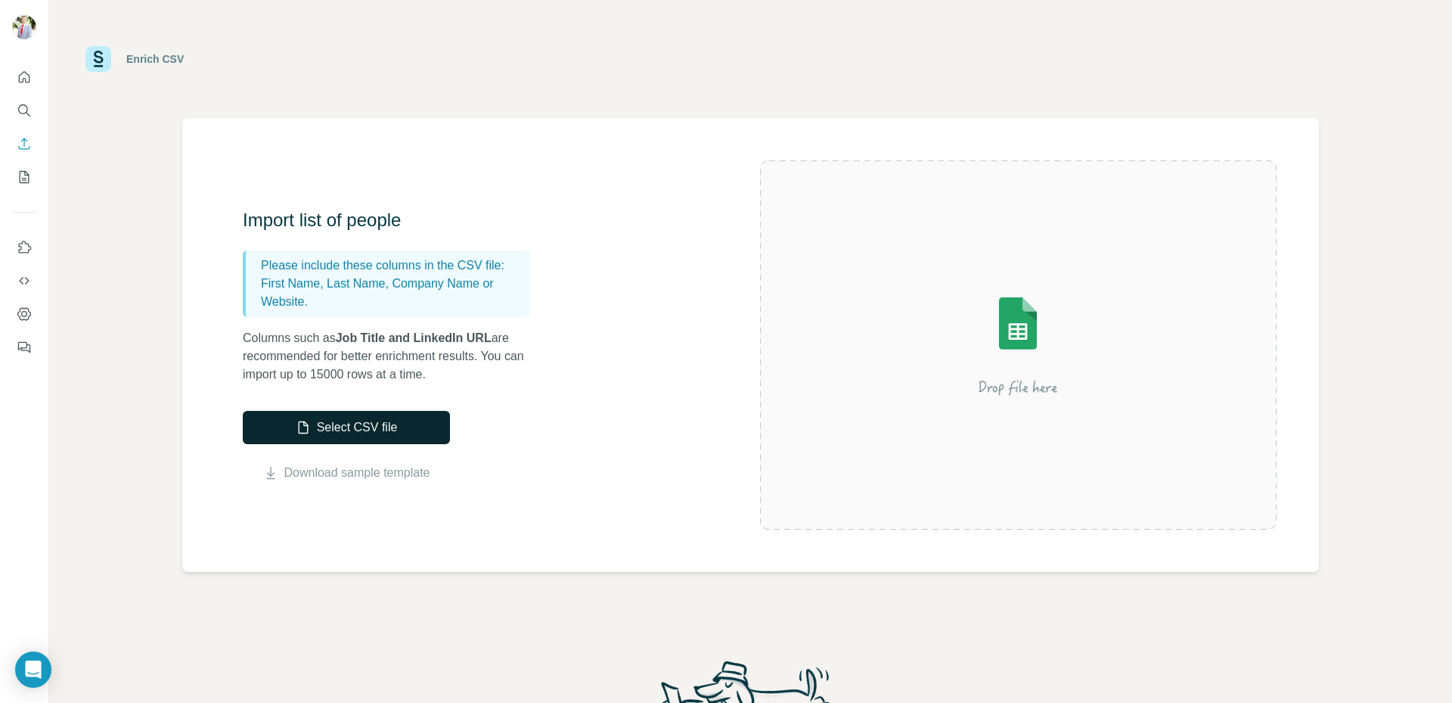
click at [365, 431] on button "Select CSV file" at bounding box center [346, 427] width 207 height 33
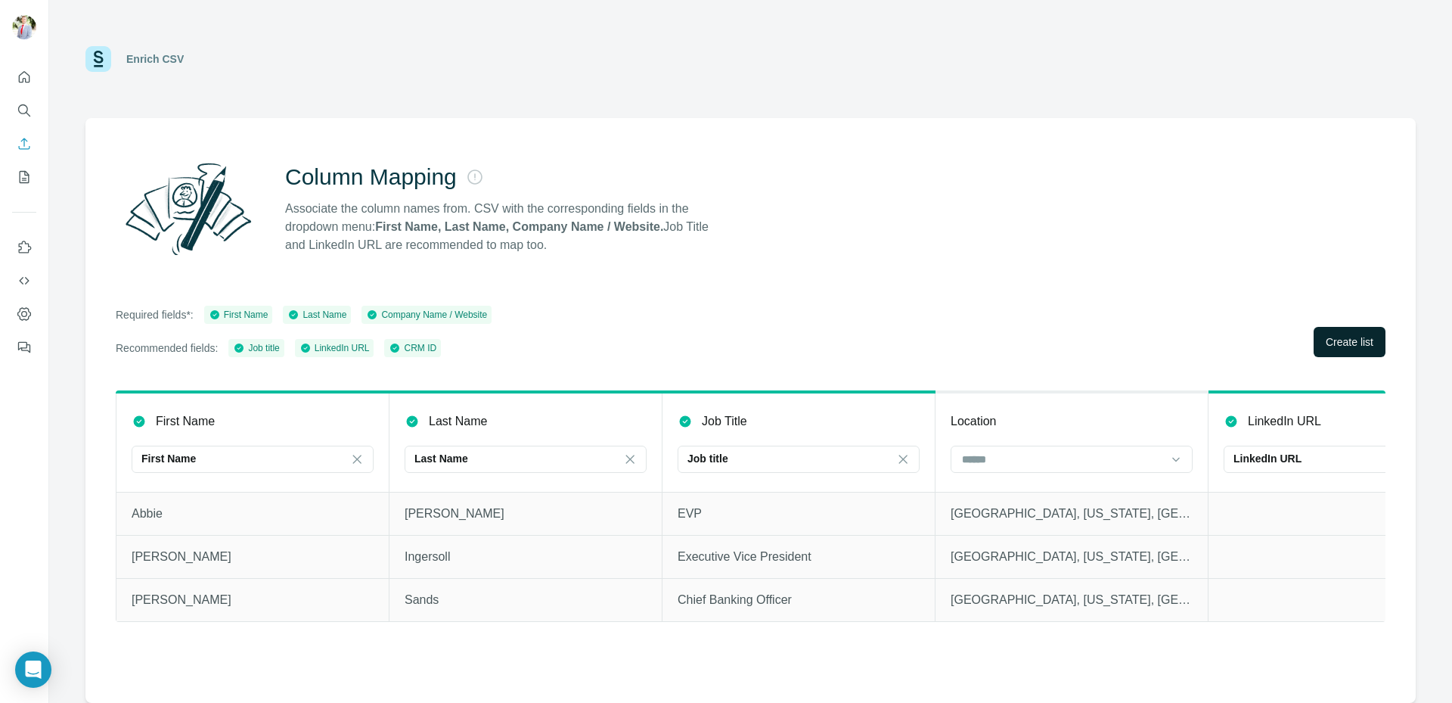
click at [1342, 340] on span "Create list" at bounding box center [1350, 341] width 48 height 15
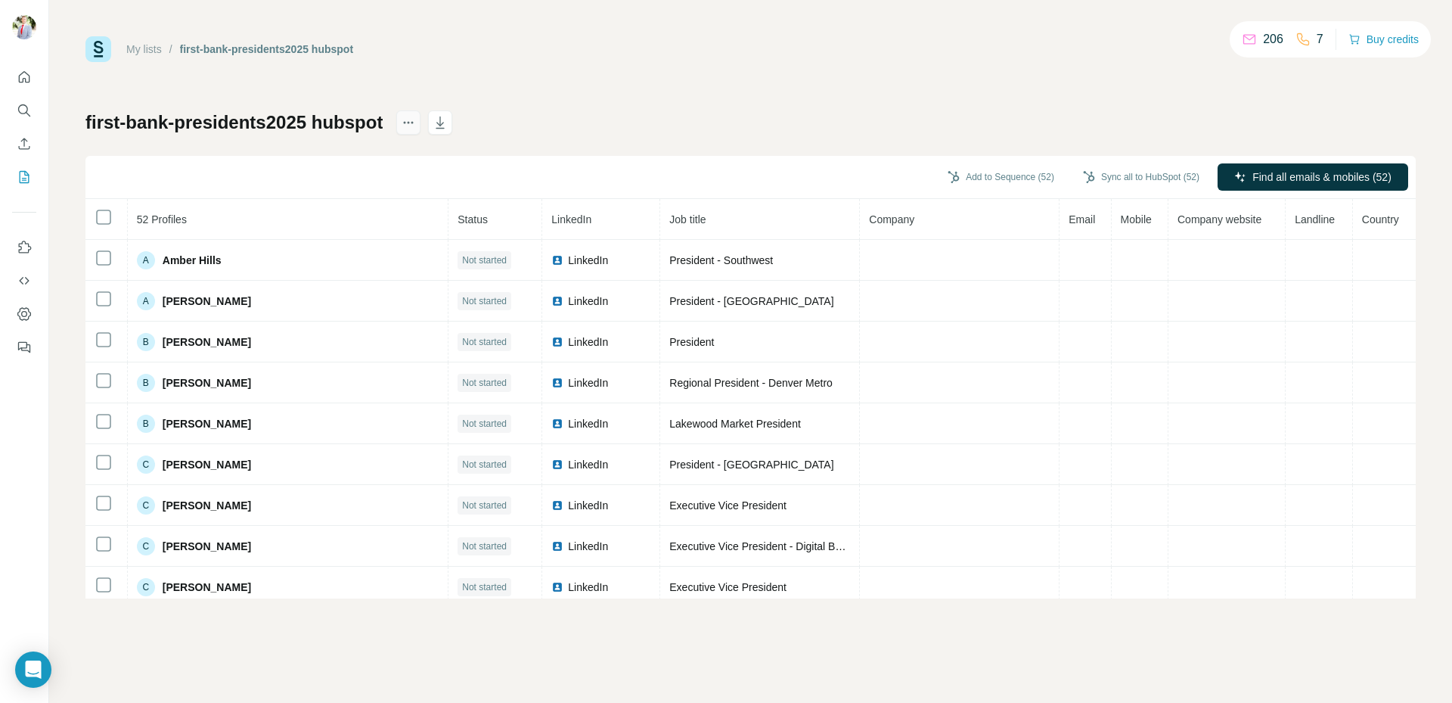
click at [414, 122] on icon "actions" at bounding box center [412, 123] width 2 height 2
click at [142, 51] on link "My lists" at bounding box center [144, 49] width 36 height 12
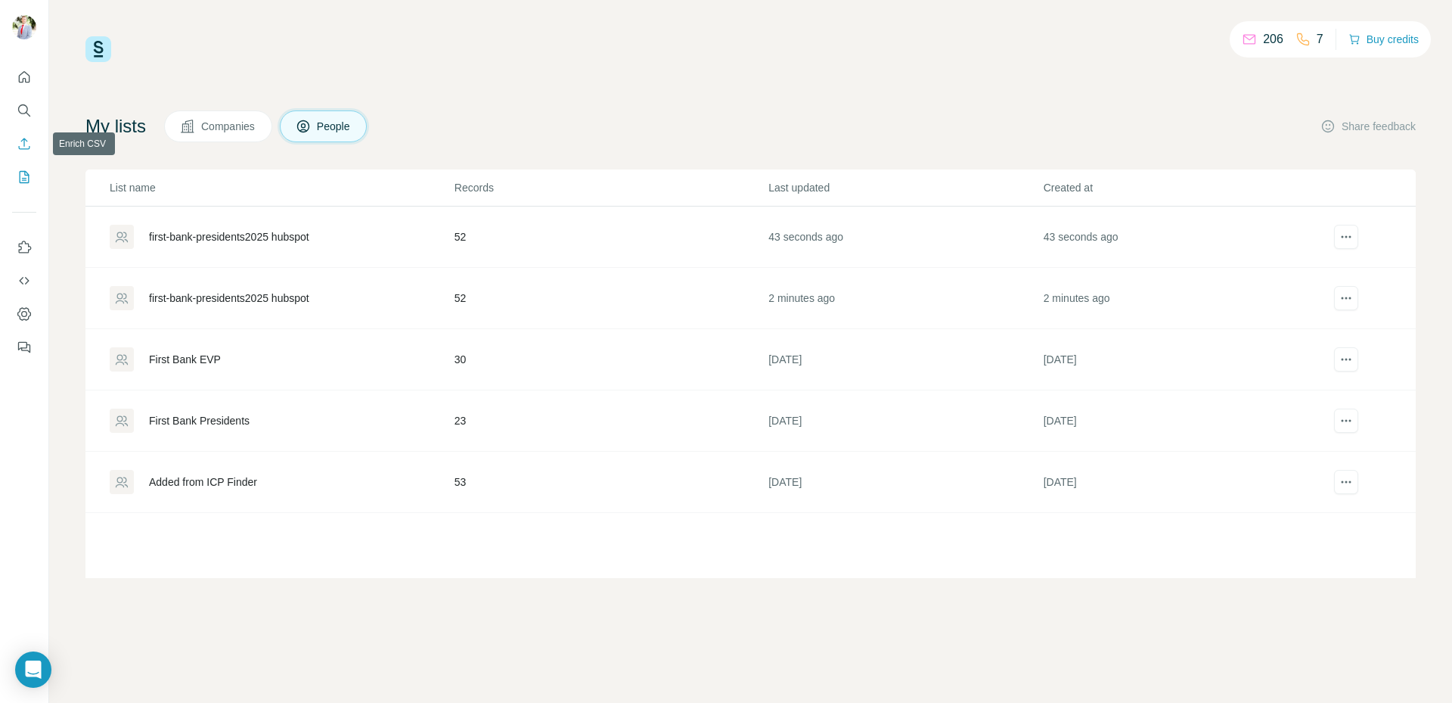
click at [26, 147] on icon "Enrich CSV" at bounding box center [24, 143] width 15 height 15
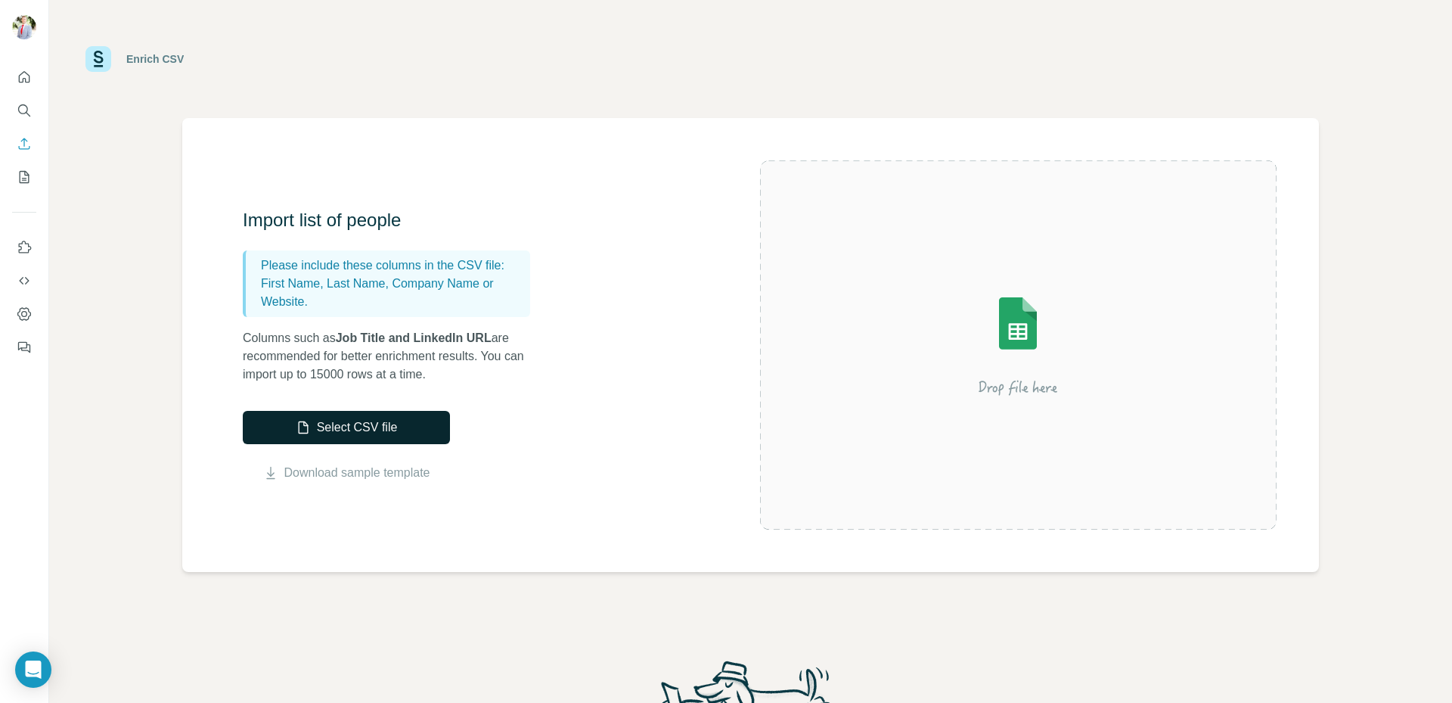
click at [379, 429] on button "Select CSV file" at bounding box center [346, 427] width 207 height 33
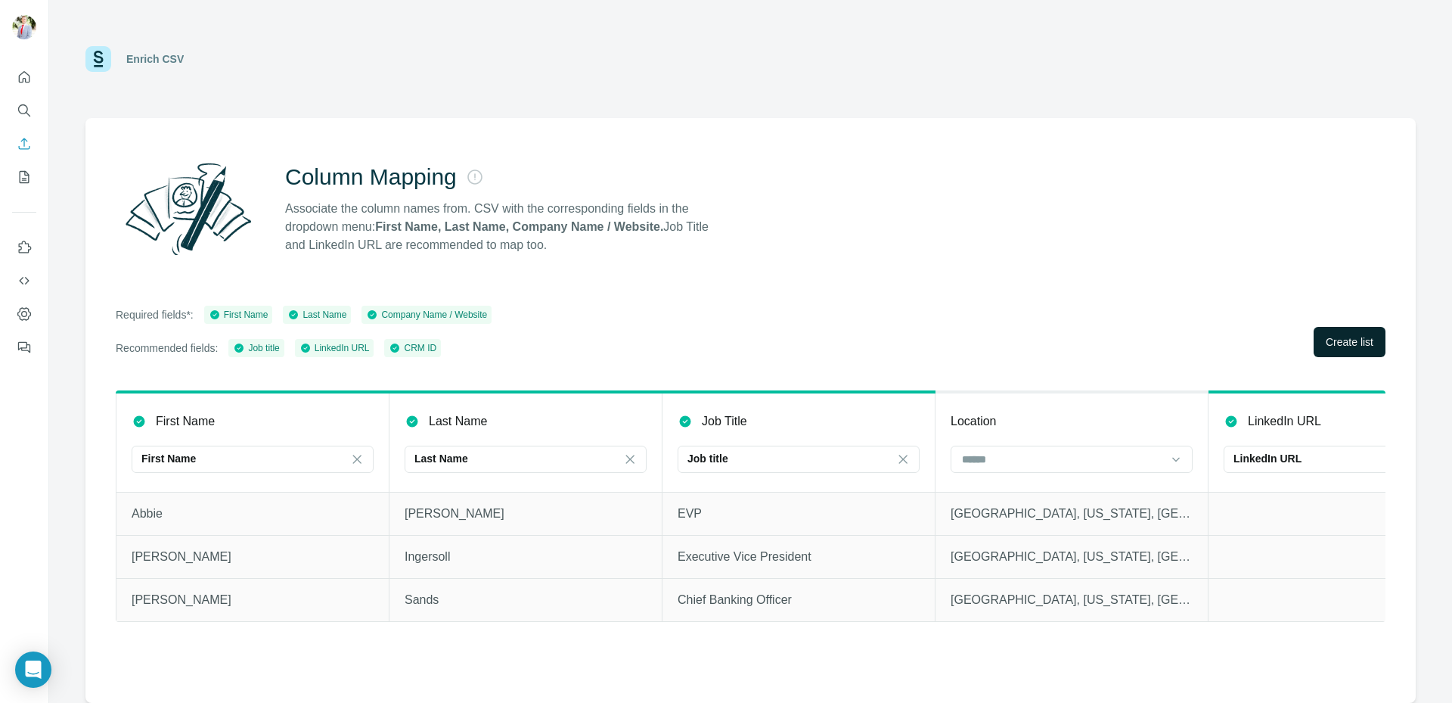
click at [1342, 337] on span "Create list" at bounding box center [1350, 341] width 48 height 15
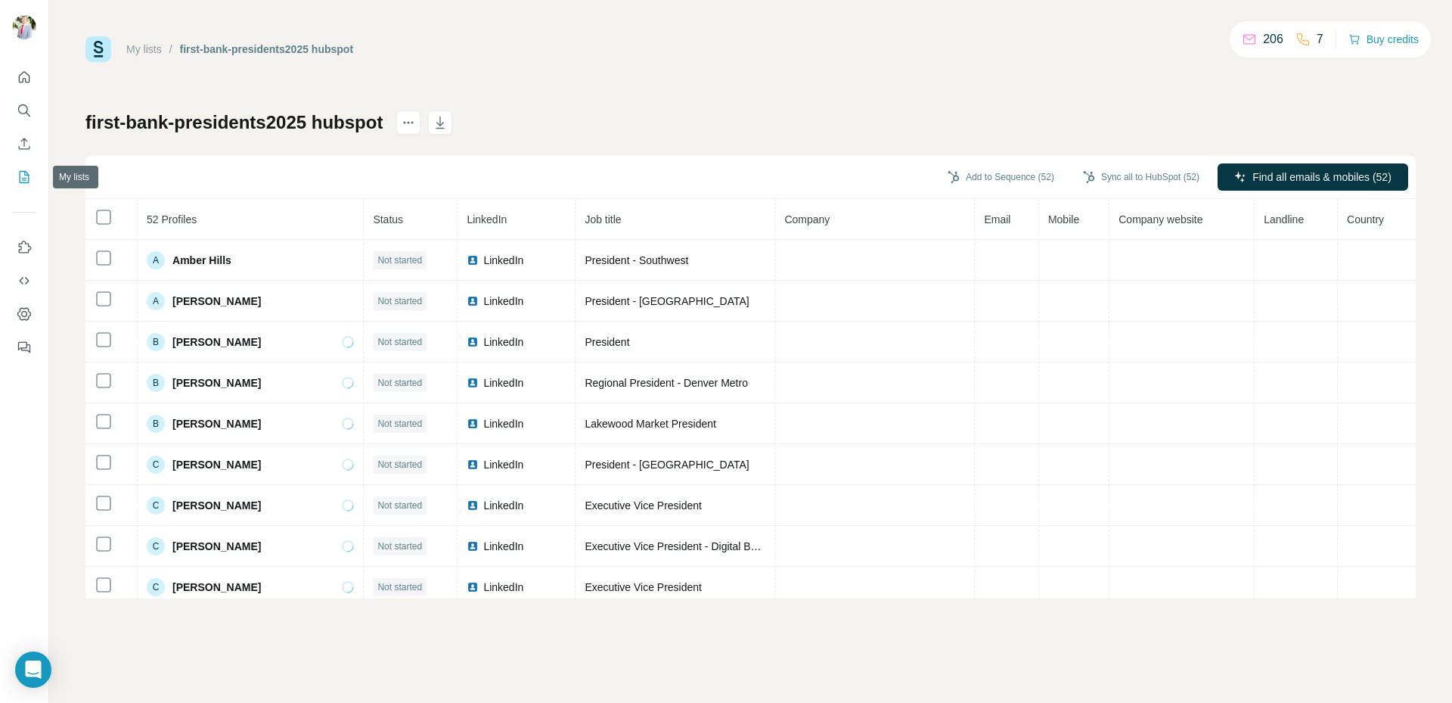
click at [29, 179] on icon "My lists" at bounding box center [24, 176] width 15 height 15
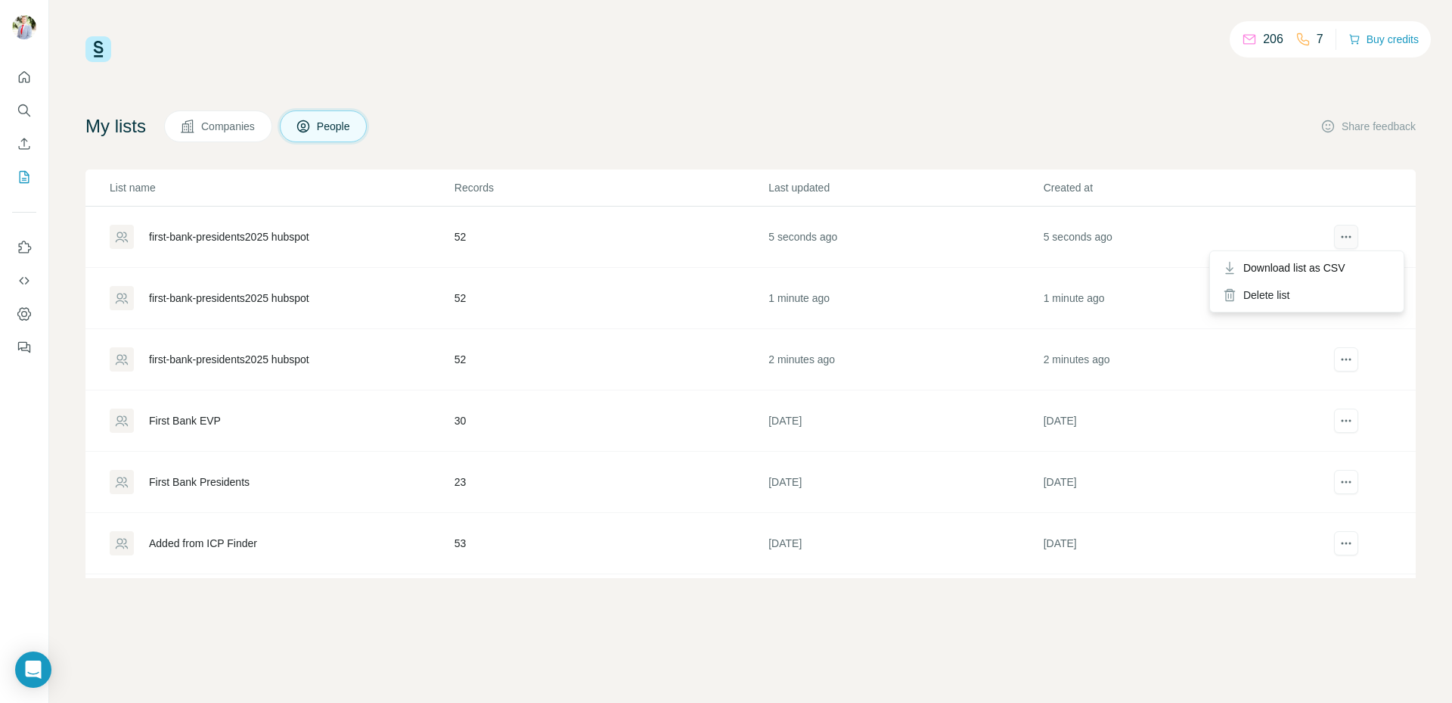
click at [1345, 238] on icon "actions" at bounding box center [1346, 236] width 15 height 15
click at [1293, 297] on div "Delete list" at bounding box center [1307, 294] width 188 height 27
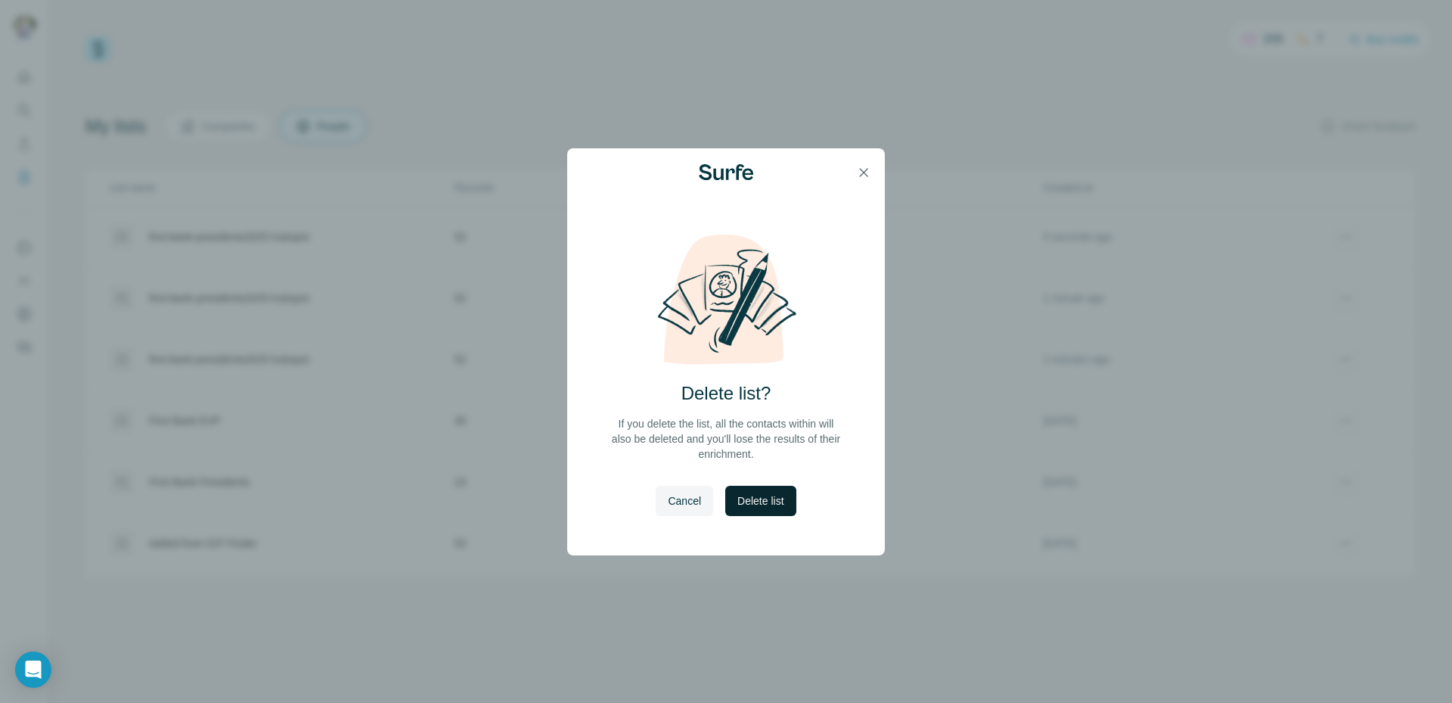
click at [765, 500] on span "Delete list" at bounding box center [760, 500] width 46 height 15
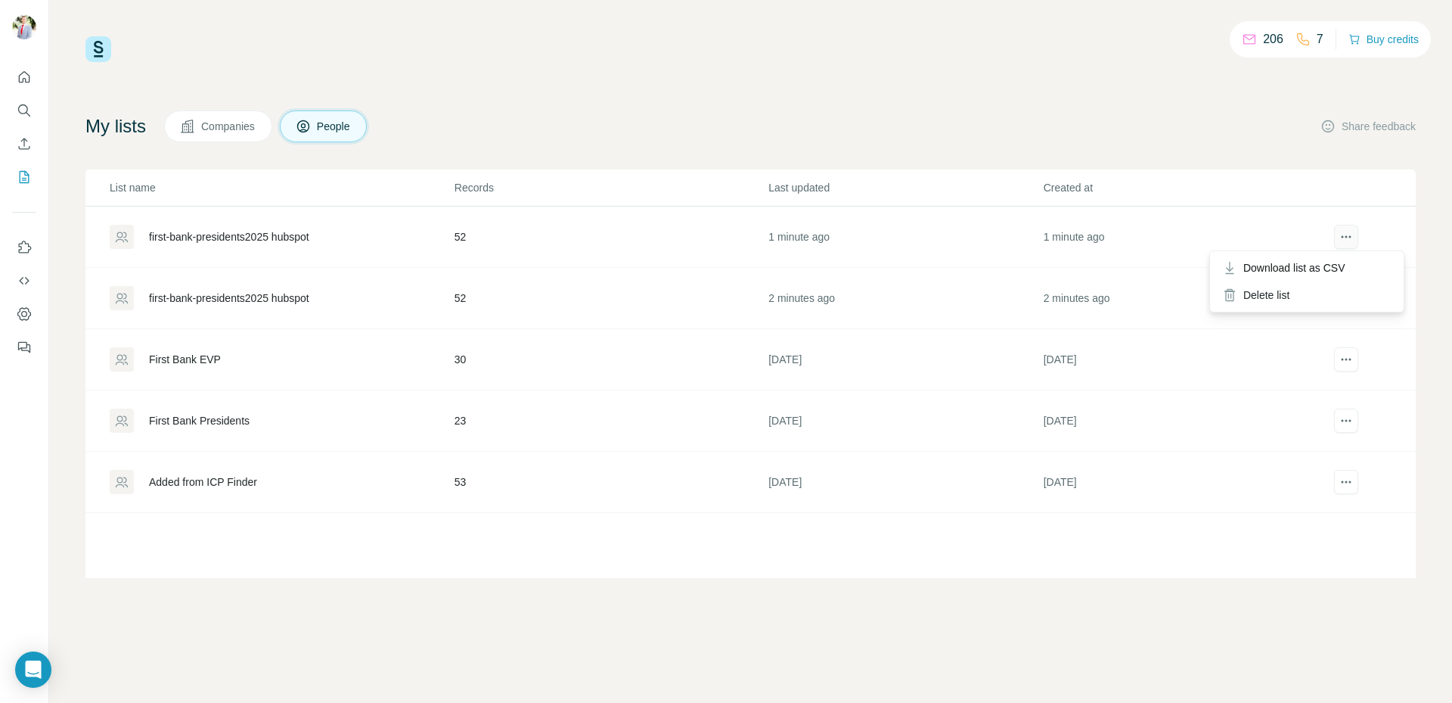
click at [1349, 237] on icon "actions" at bounding box center [1346, 236] width 15 height 15
click at [1311, 301] on div "Delete list" at bounding box center [1307, 294] width 188 height 27
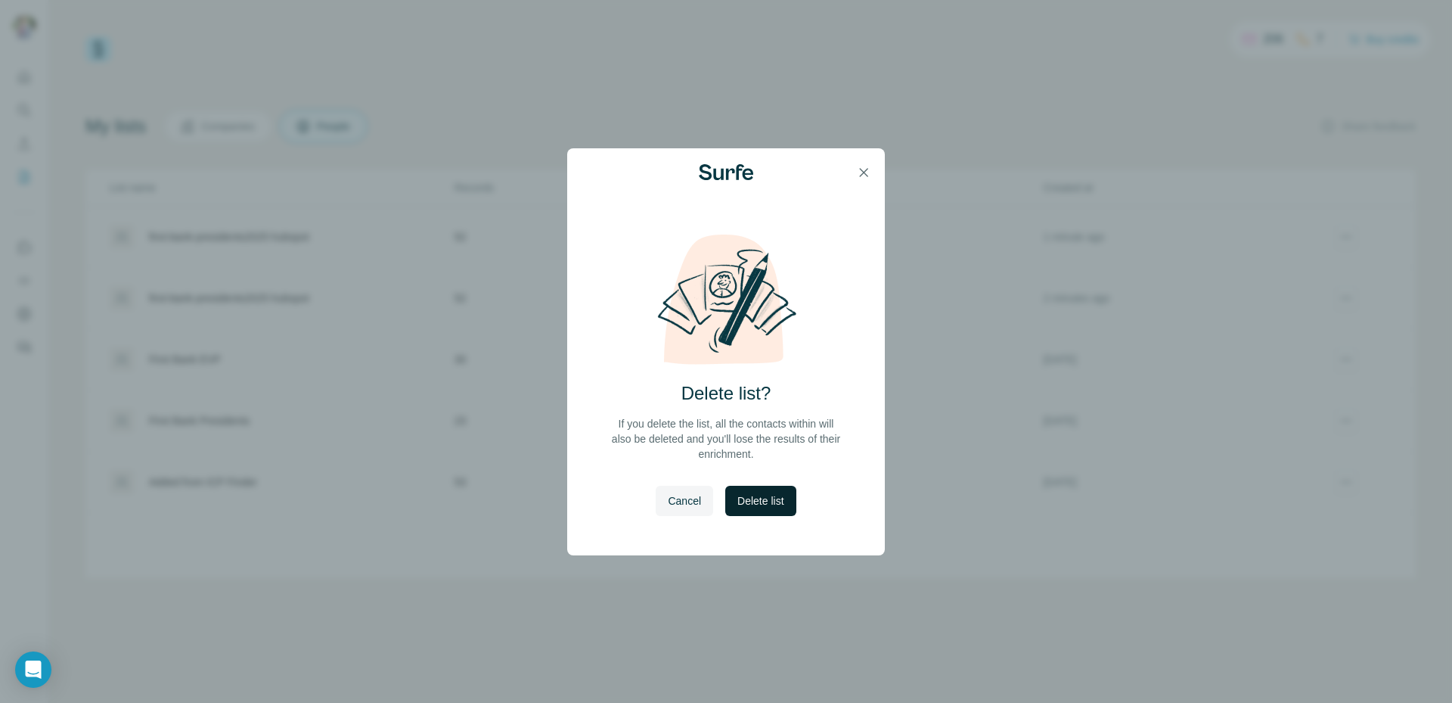
click at [783, 500] on span "Delete list" at bounding box center [760, 500] width 46 height 15
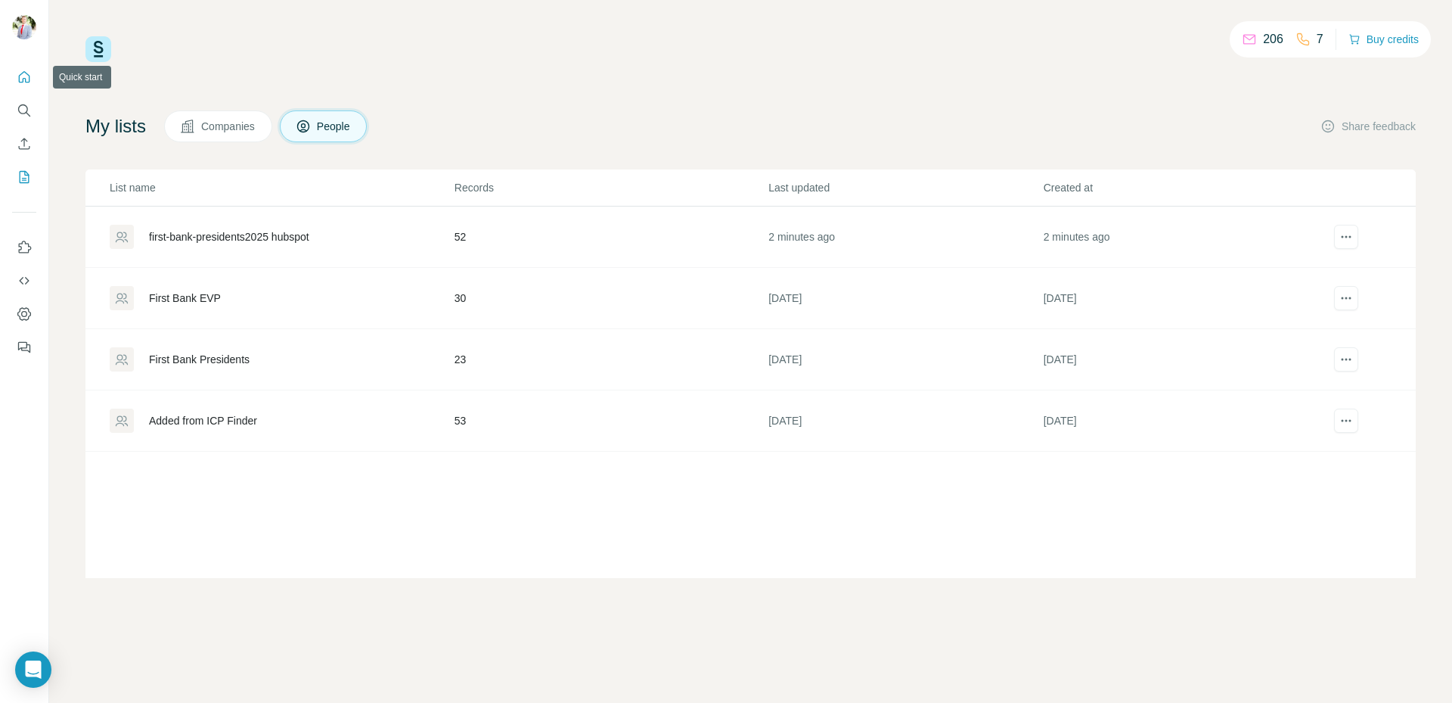
click at [26, 79] on icon "Quick start" at bounding box center [24, 76] width 11 height 11
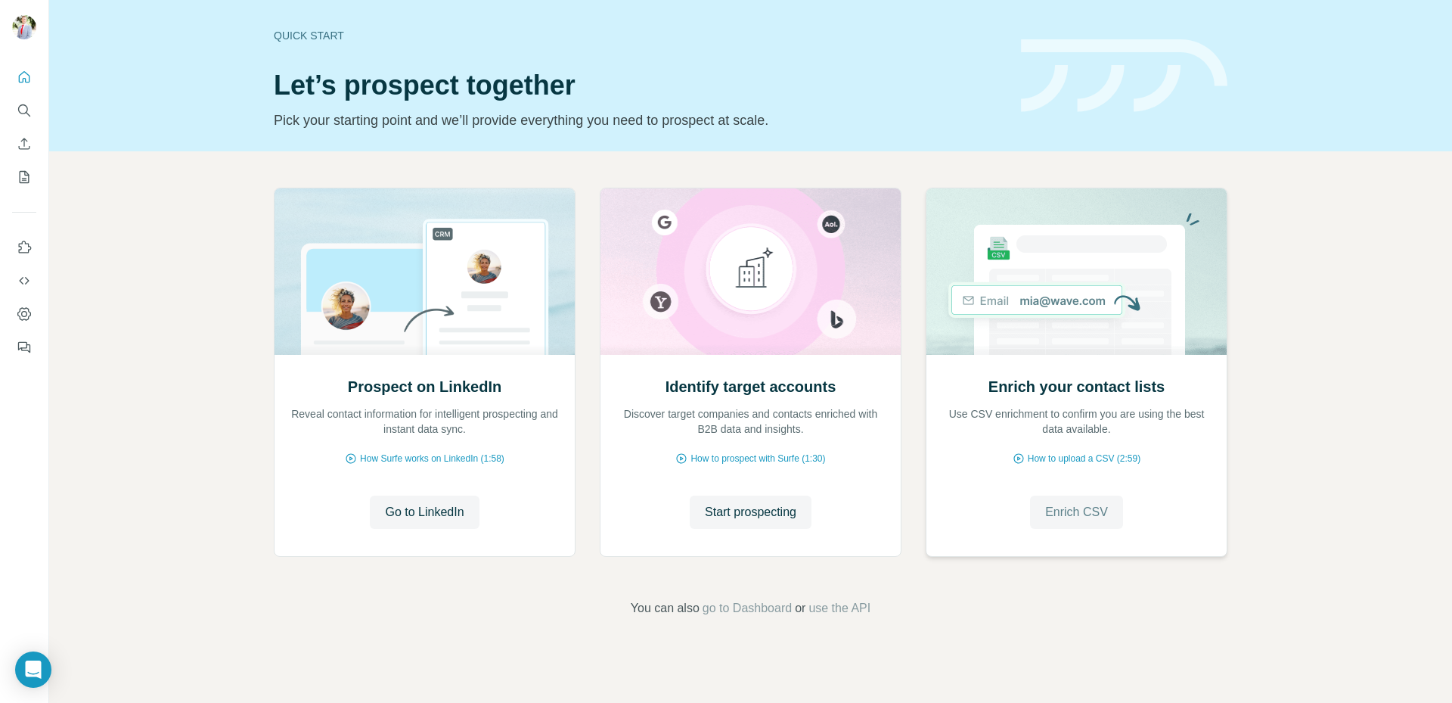
click at [1082, 522] on button "Enrich CSV" at bounding box center [1076, 511] width 93 height 33
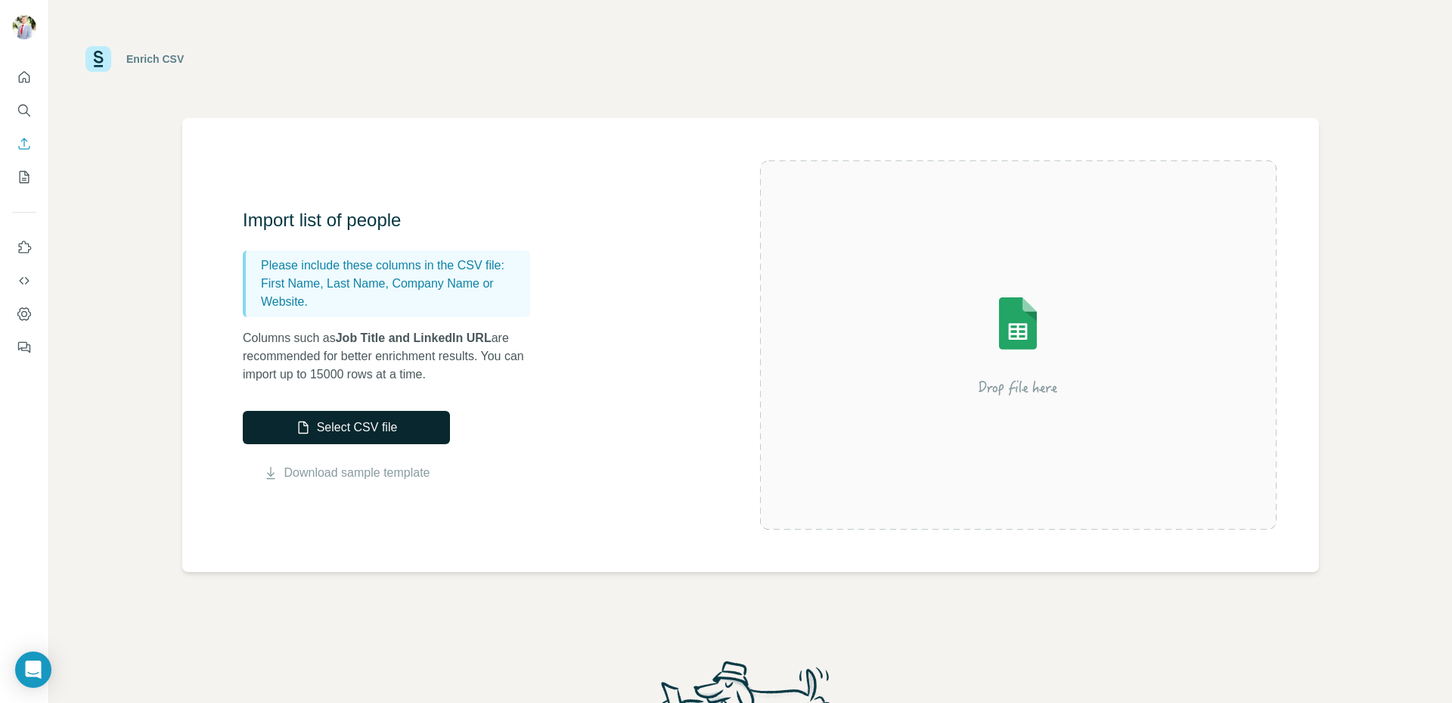
click at [380, 436] on button "Select CSV file" at bounding box center [346, 427] width 207 height 33
click at [396, 430] on button "Select CSV file" at bounding box center [346, 427] width 207 height 33
click at [372, 422] on button "Select CSV file" at bounding box center [346, 427] width 207 height 33
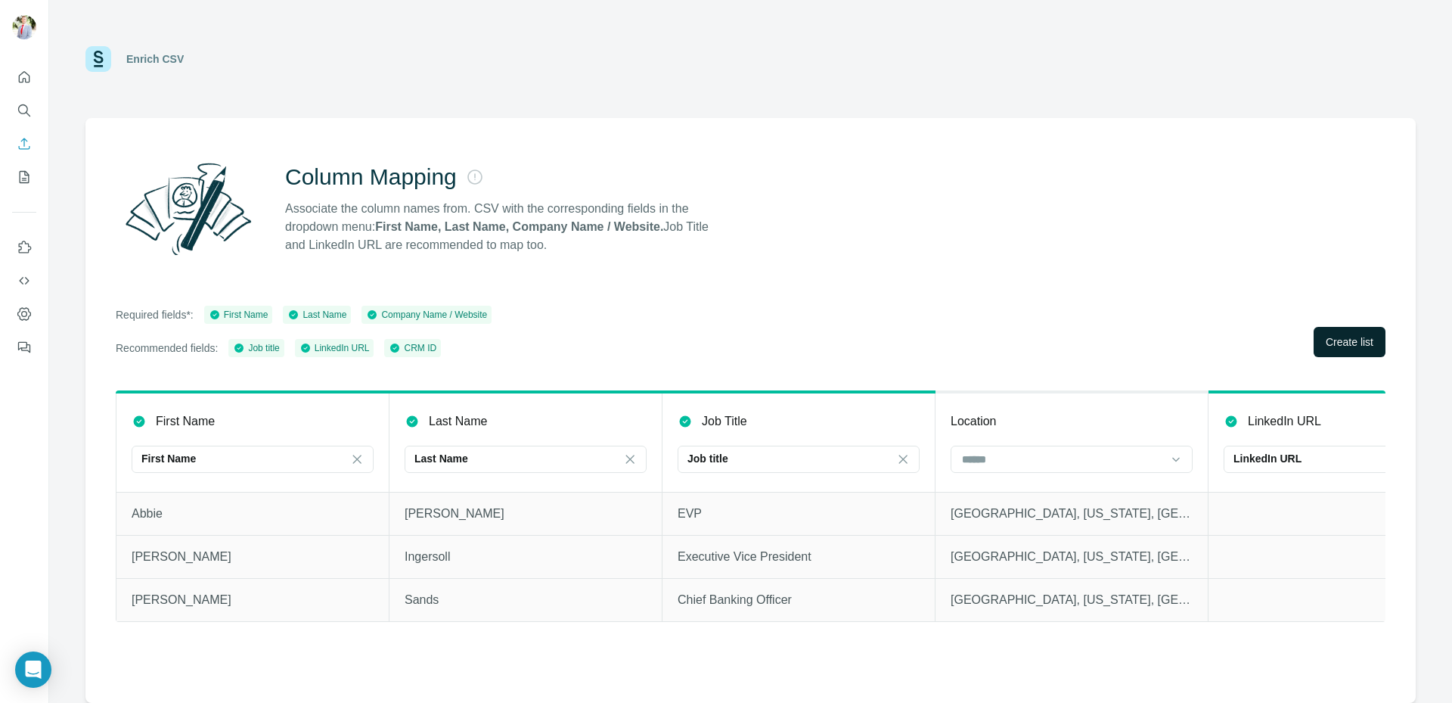
click at [1350, 345] on span "Create list" at bounding box center [1350, 341] width 48 height 15
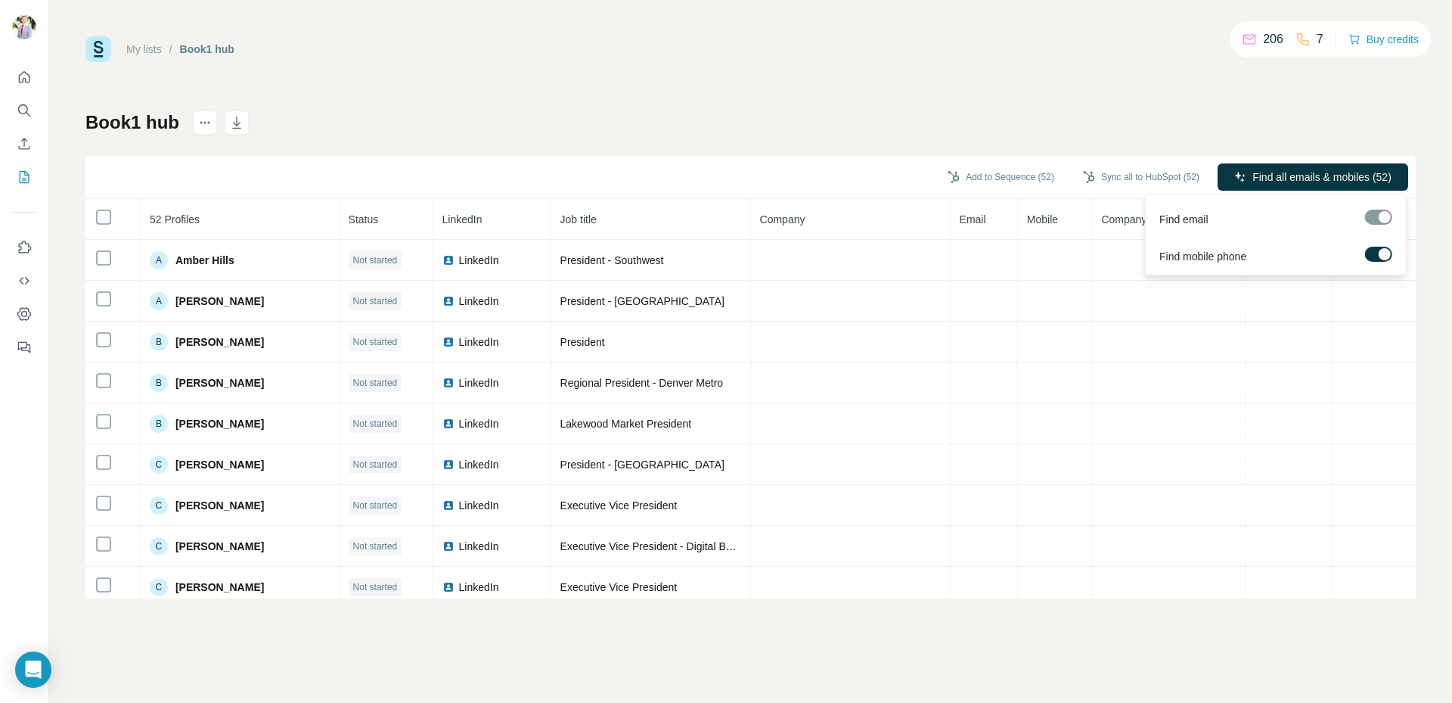
click at [1282, 174] on span "Find all emails & mobiles (52)" at bounding box center [1321, 176] width 139 height 15
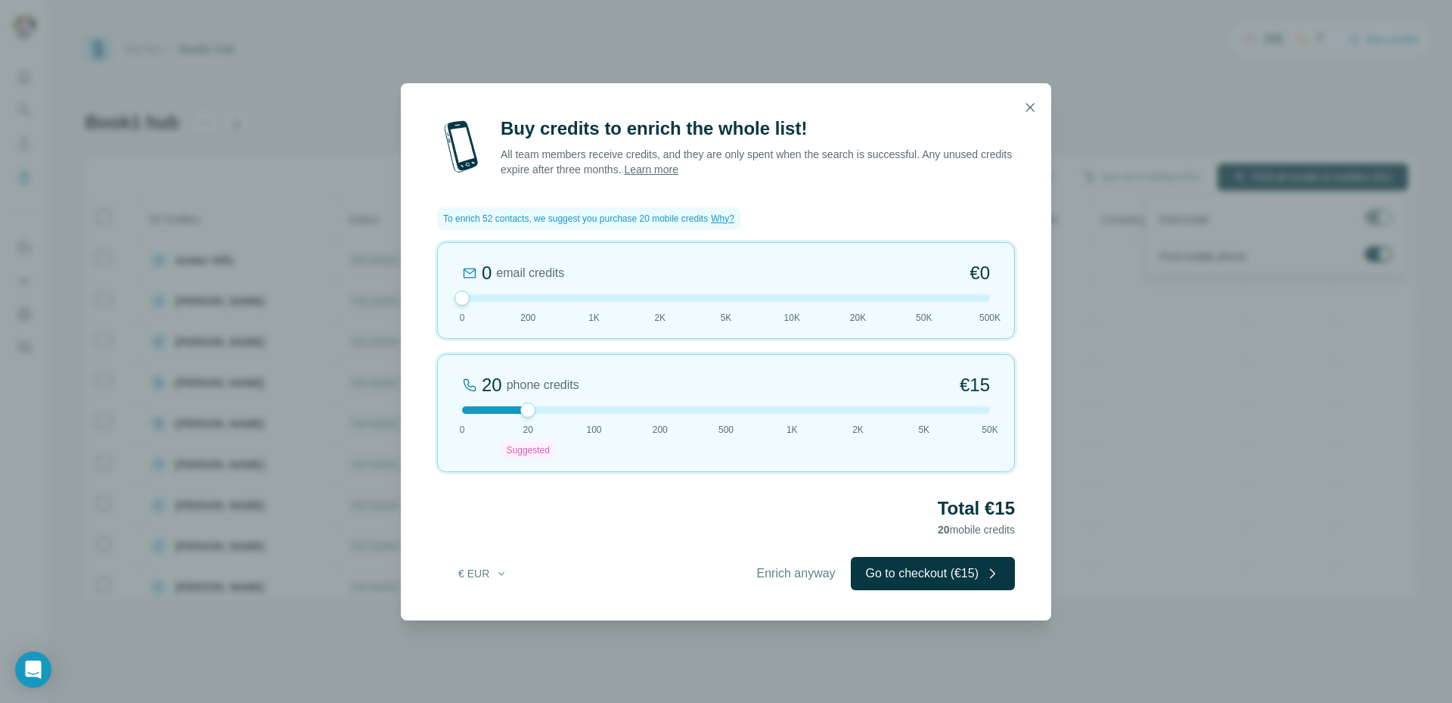
click at [1036, 108] on icon "button" at bounding box center [1030, 107] width 15 height 15
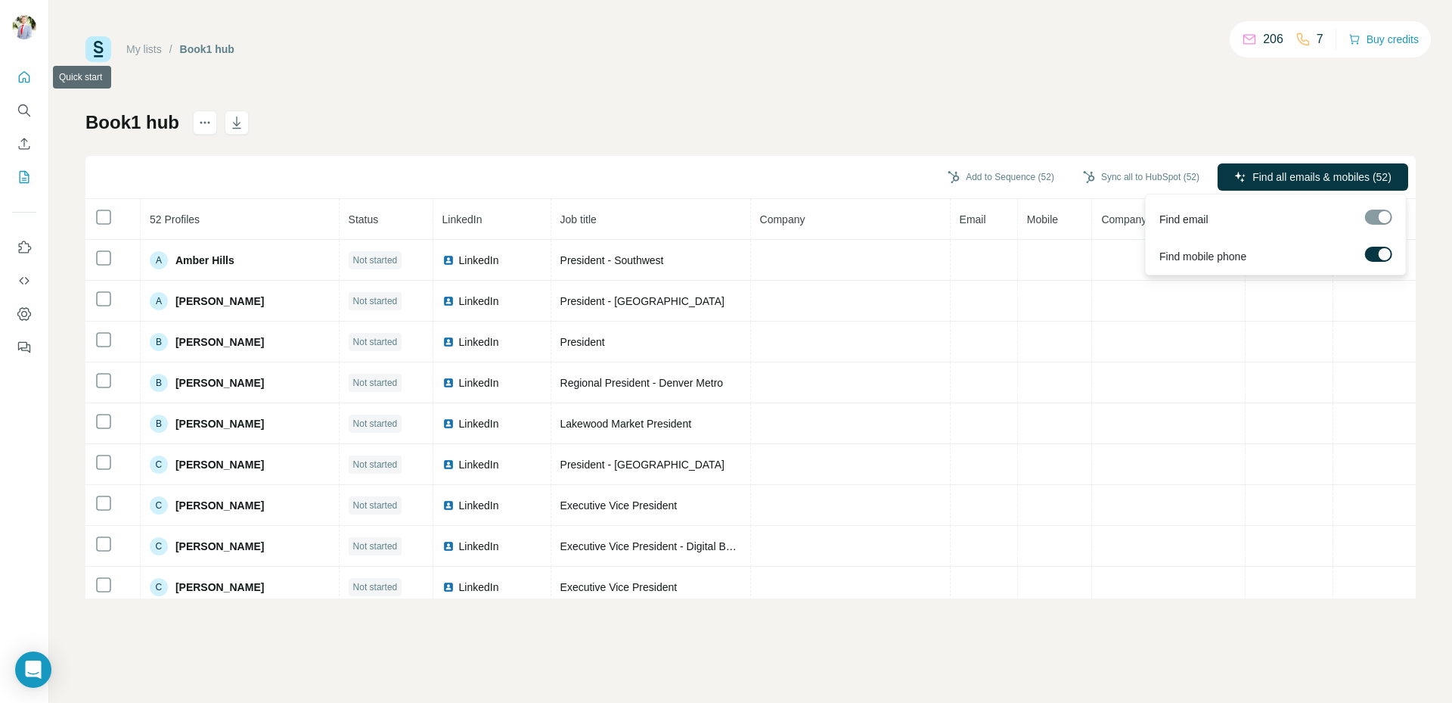
click at [24, 73] on icon "Quick start" at bounding box center [24, 77] width 15 height 15
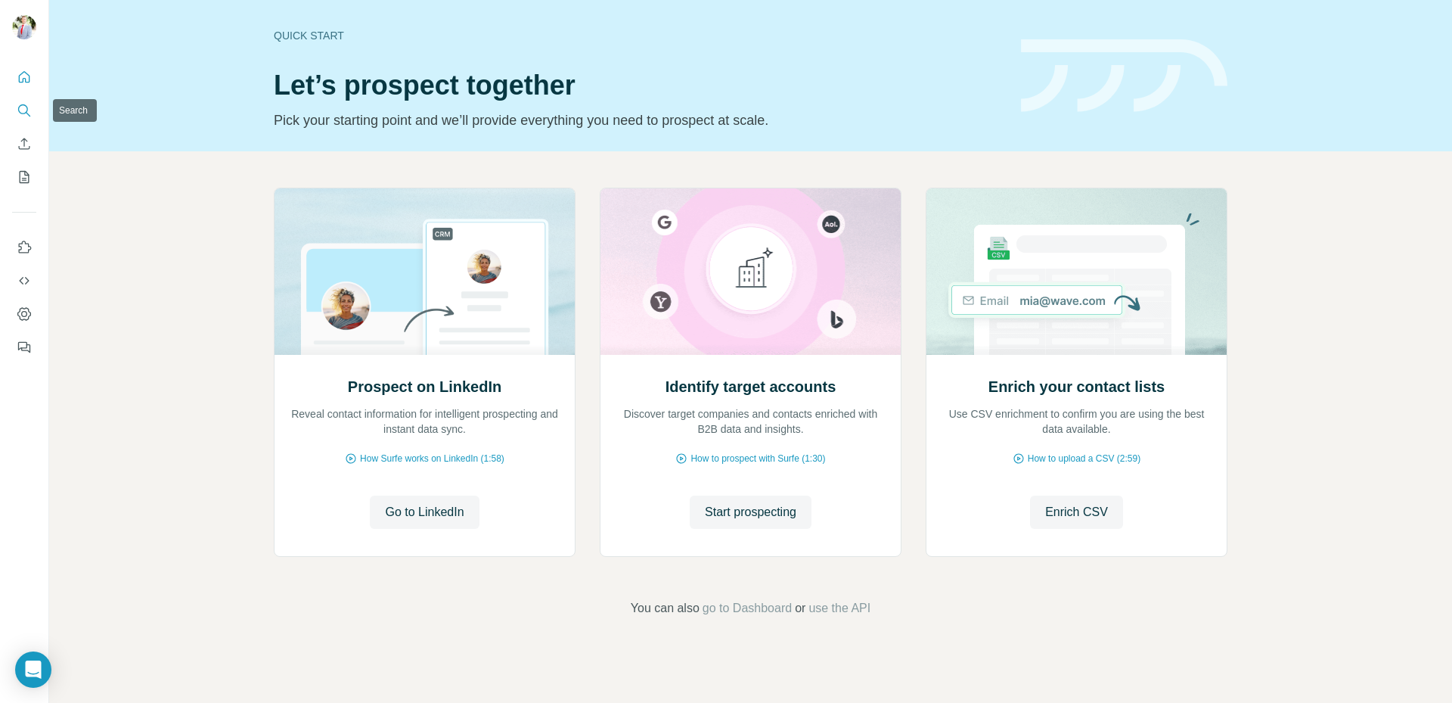
click at [22, 113] on icon "Search" at bounding box center [24, 110] width 15 height 15
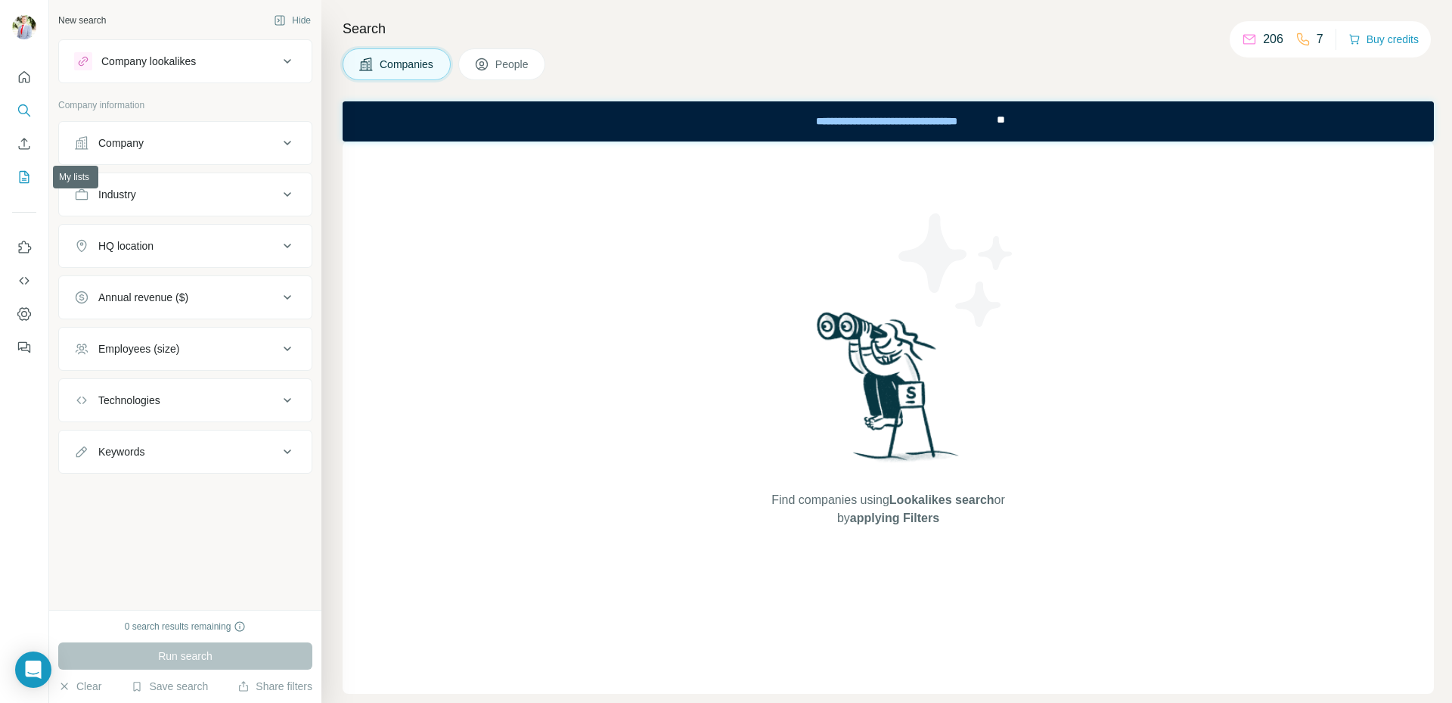
click at [26, 178] on icon "My lists" at bounding box center [26, 176] width 8 height 10
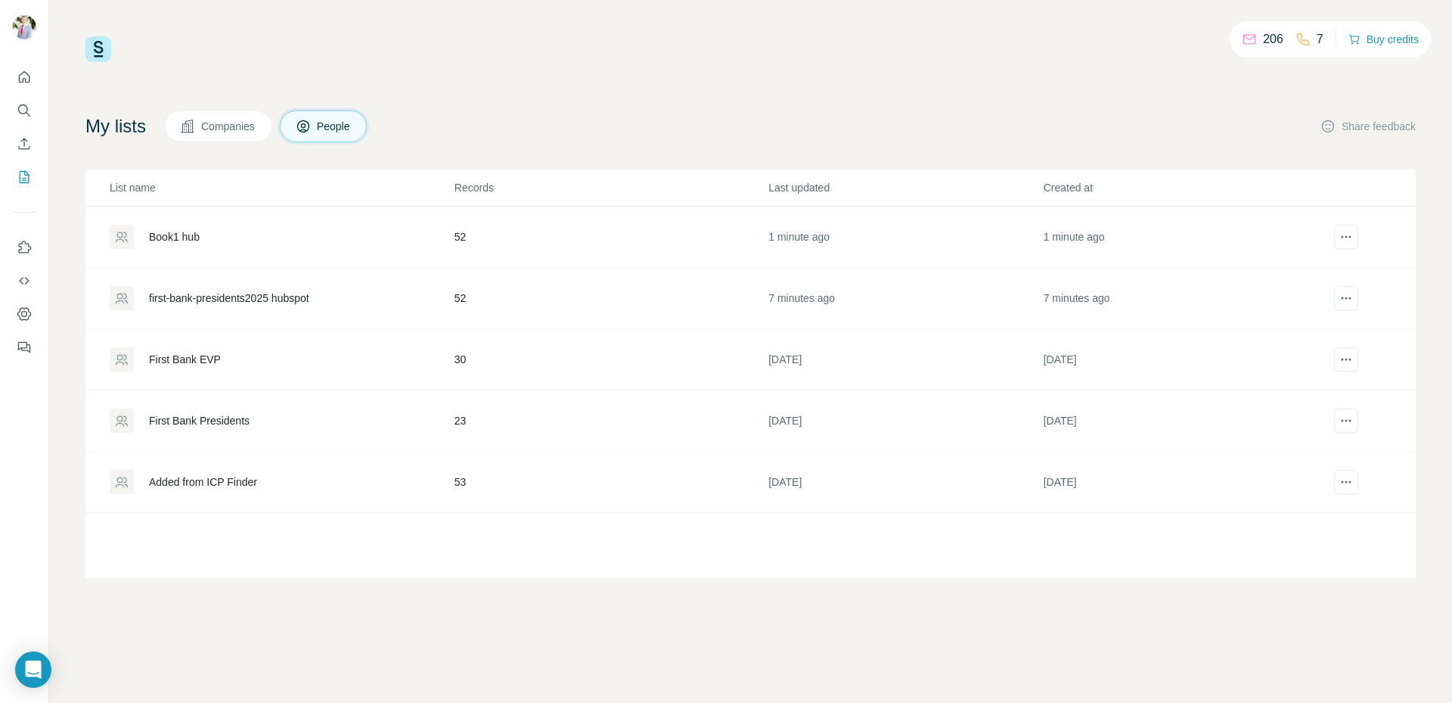
click at [211, 423] on div "First Bank Presidents" at bounding box center [199, 420] width 101 height 15
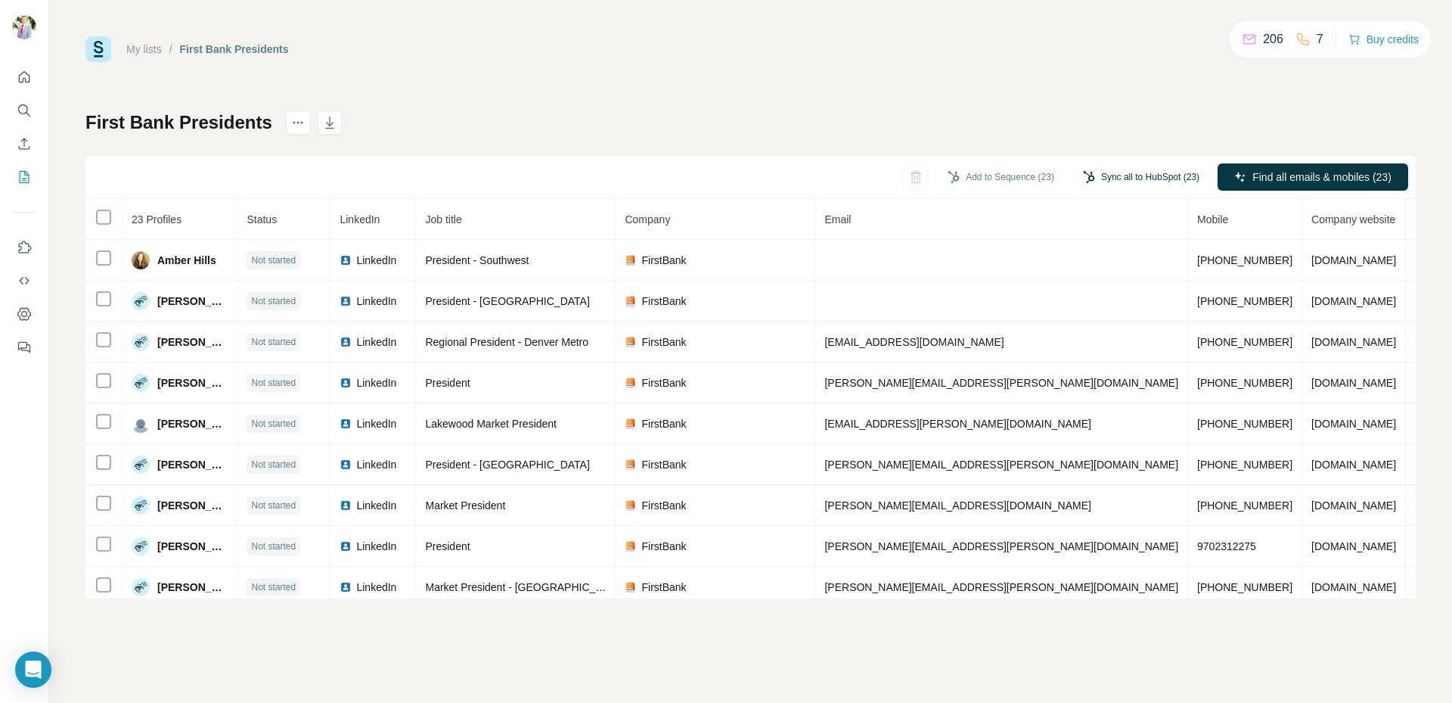
click at [1131, 179] on button "Sync all to HubSpot (23)" at bounding box center [1141, 177] width 138 height 23
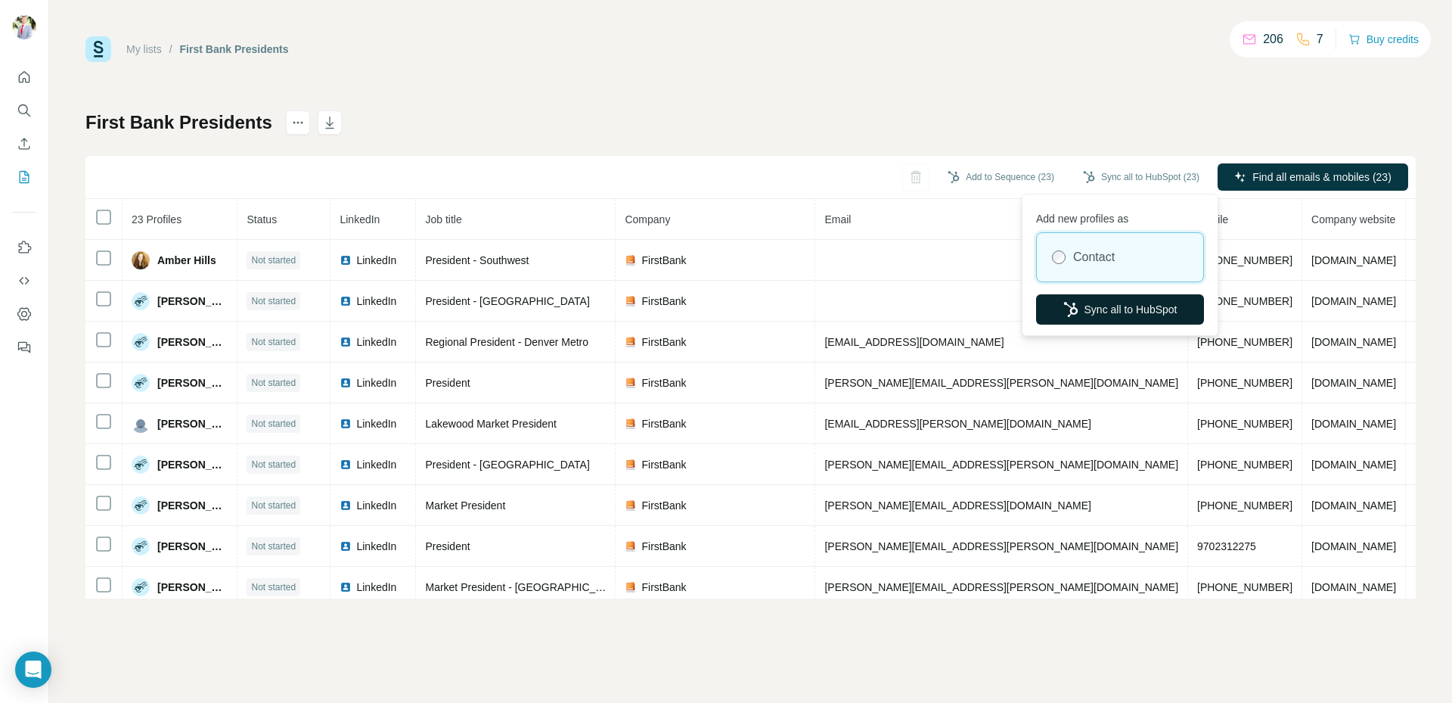
click at [1120, 309] on button "Sync all to HubSpot" at bounding box center [1120, 309] width 168 height 30
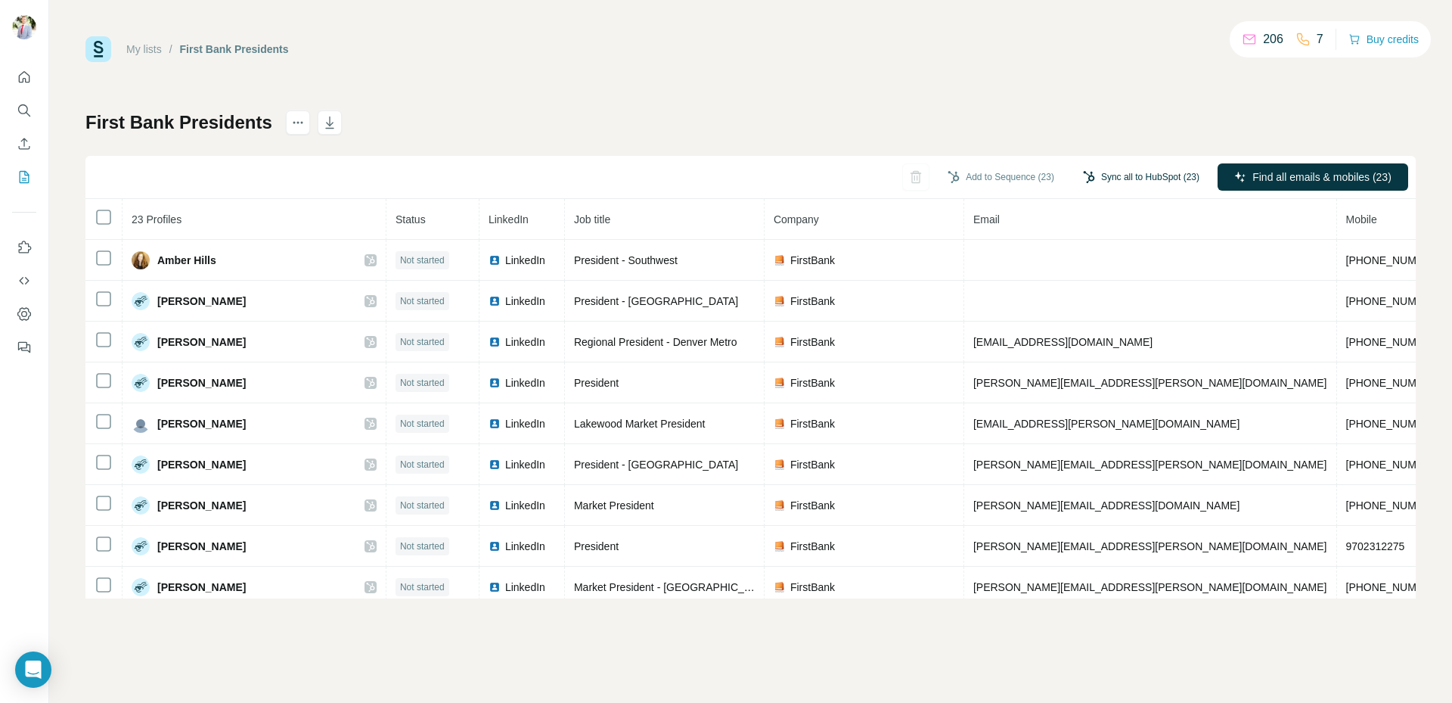
click at [1166, 175] on button "Sync all to HubSpot (23)" at bounding box center [1141, 177] width 138 height 23
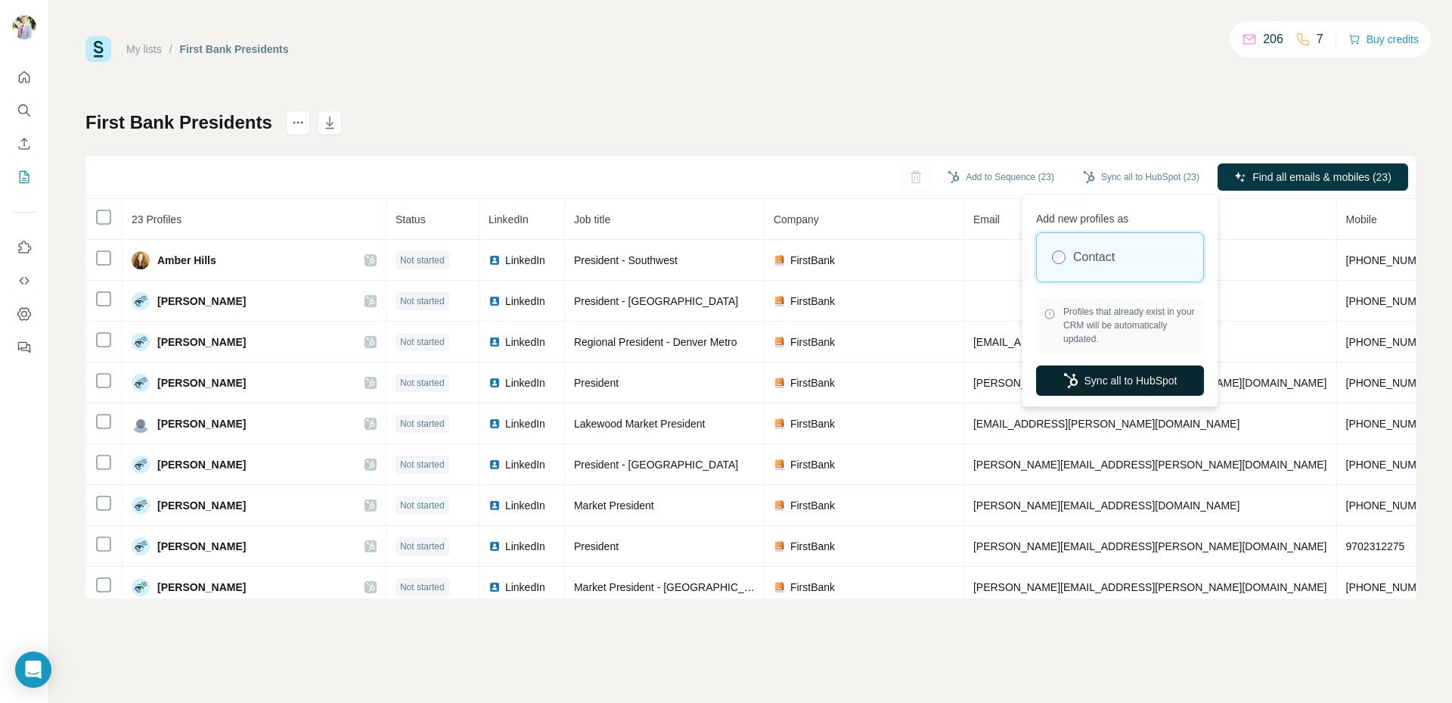
click at [1119, 382] on button "Sync all to HubSpot" at bounding box center [1120, 380] width 168 height 30
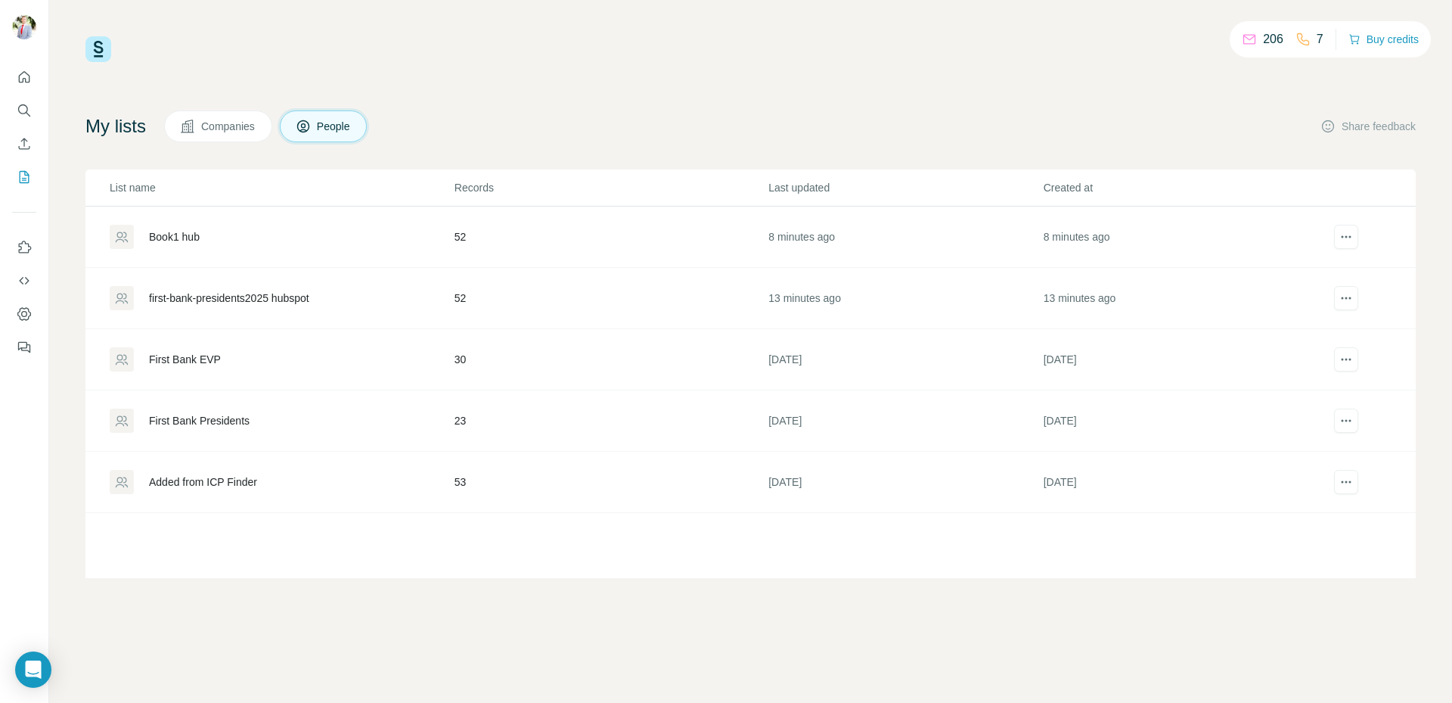
click at [191, 357] on div "First Bank EVP" at bounding box center [185, 359] width 72 height 15
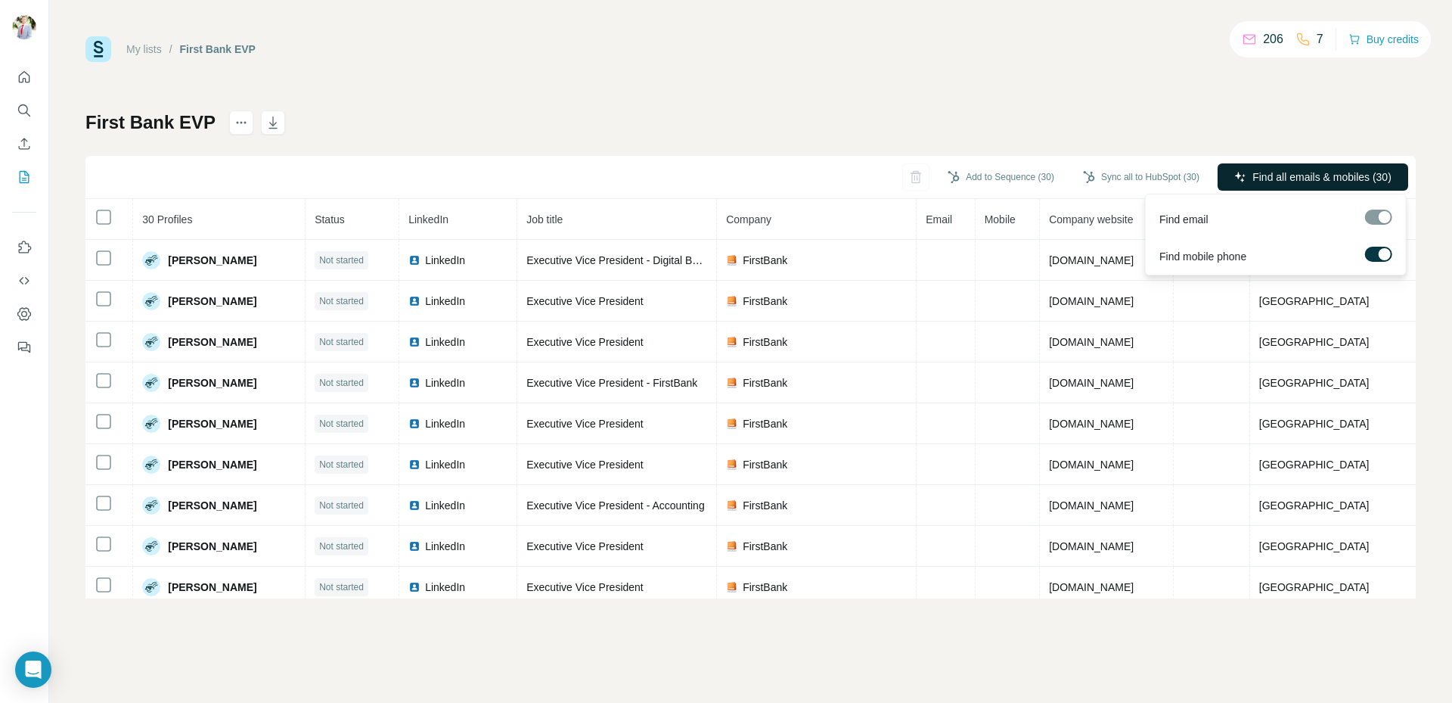
click at [1284, 178] on span "Find all emails & mobiles (30)" at bounding box center [1321, 176] width 139 height 15
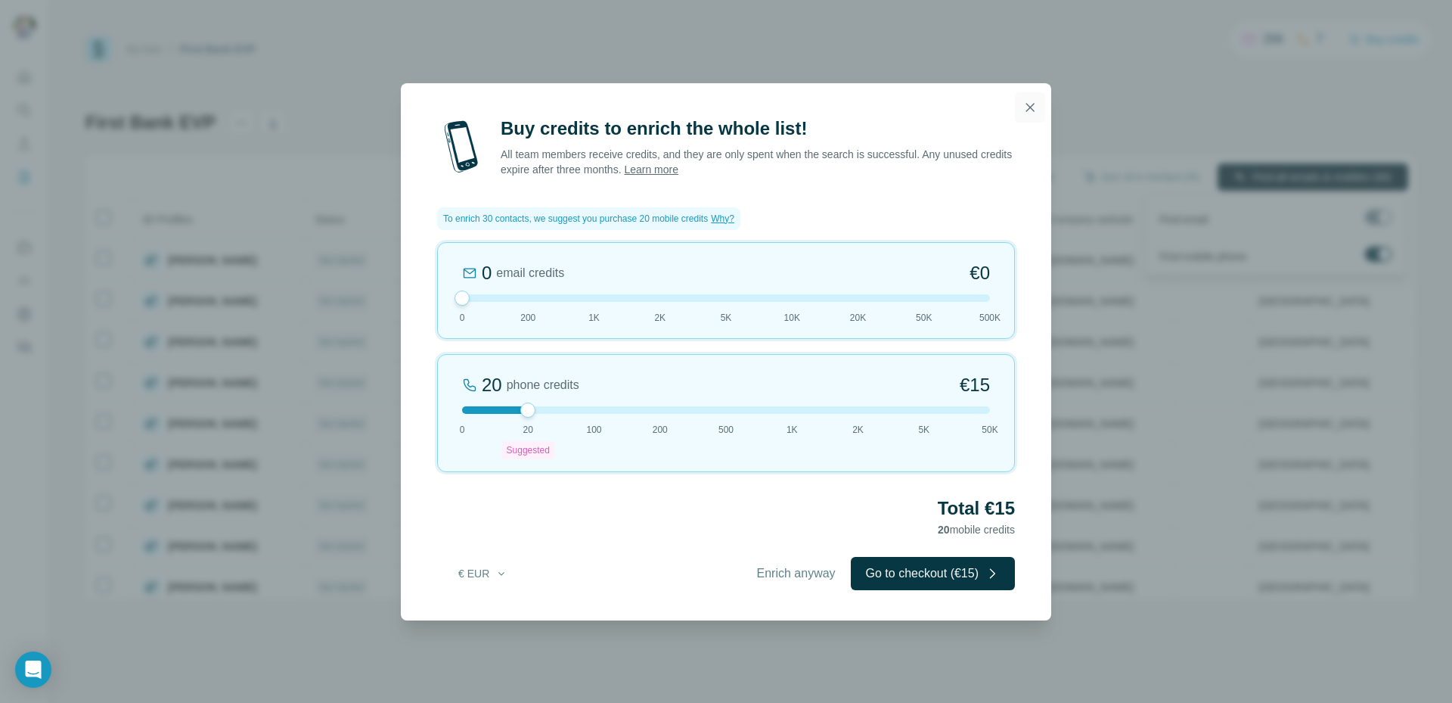
click at [1034, 108] on icon "button" at bounding box center [1030, 107] width 15 height 15
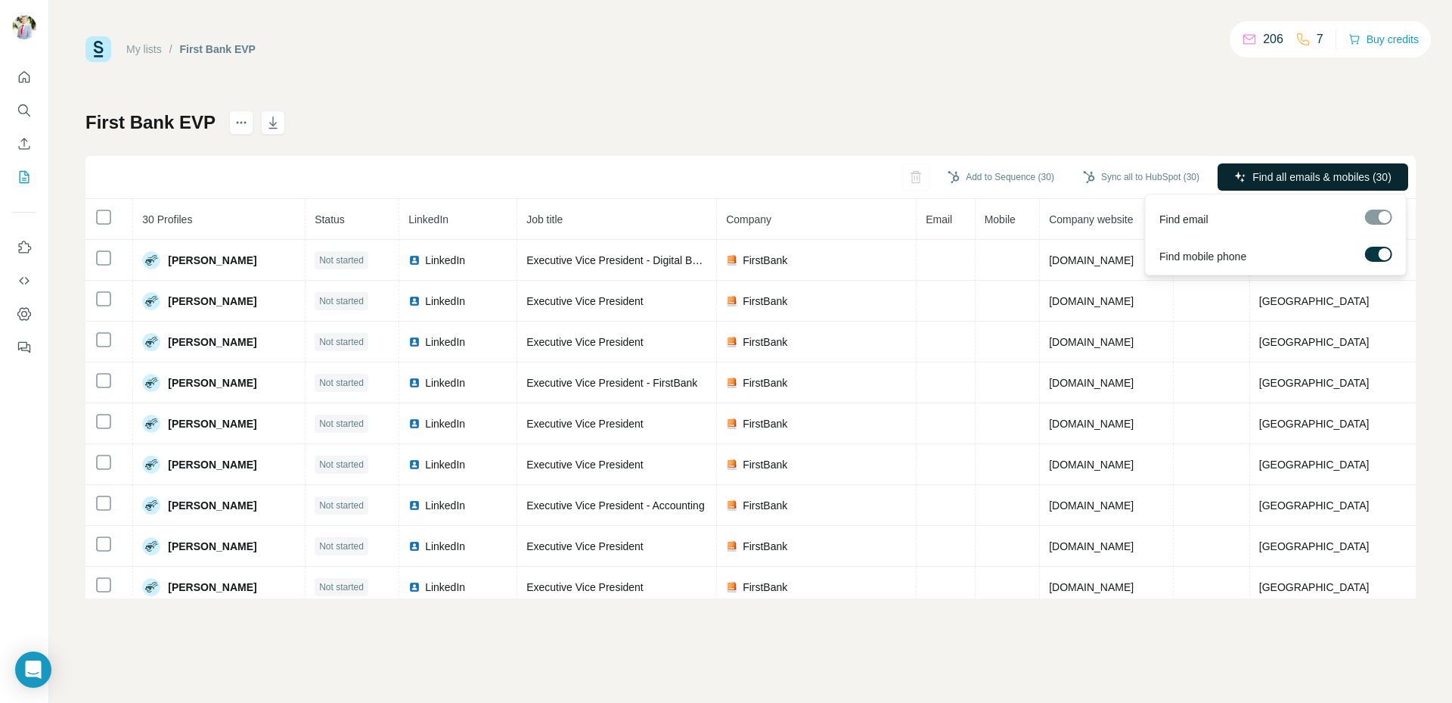
click at [1336, 178] on span "Find all emails & mobiles (30)" at bounding box center [1321, 176] width 139 height 15
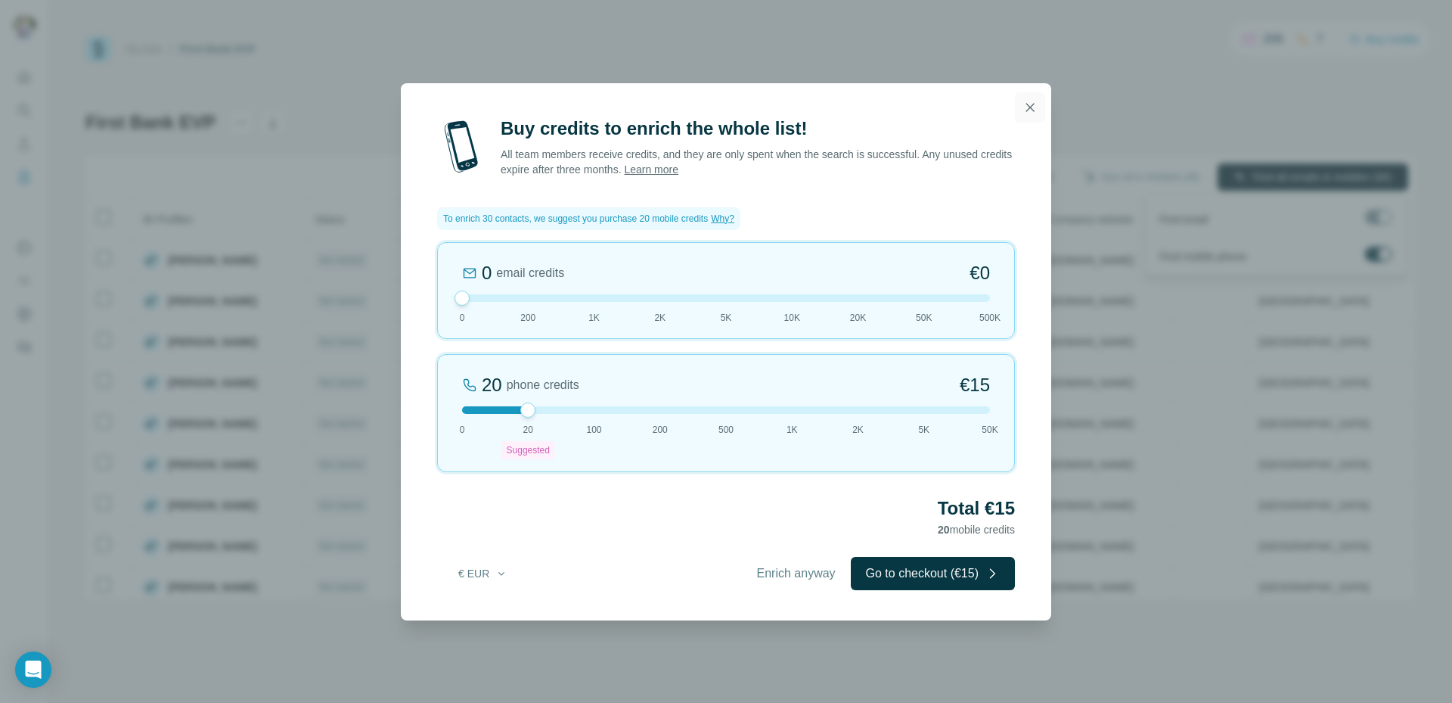
click at [1036, 111] on icon "button" at bounding box center [1030, 107] width 15 height 15
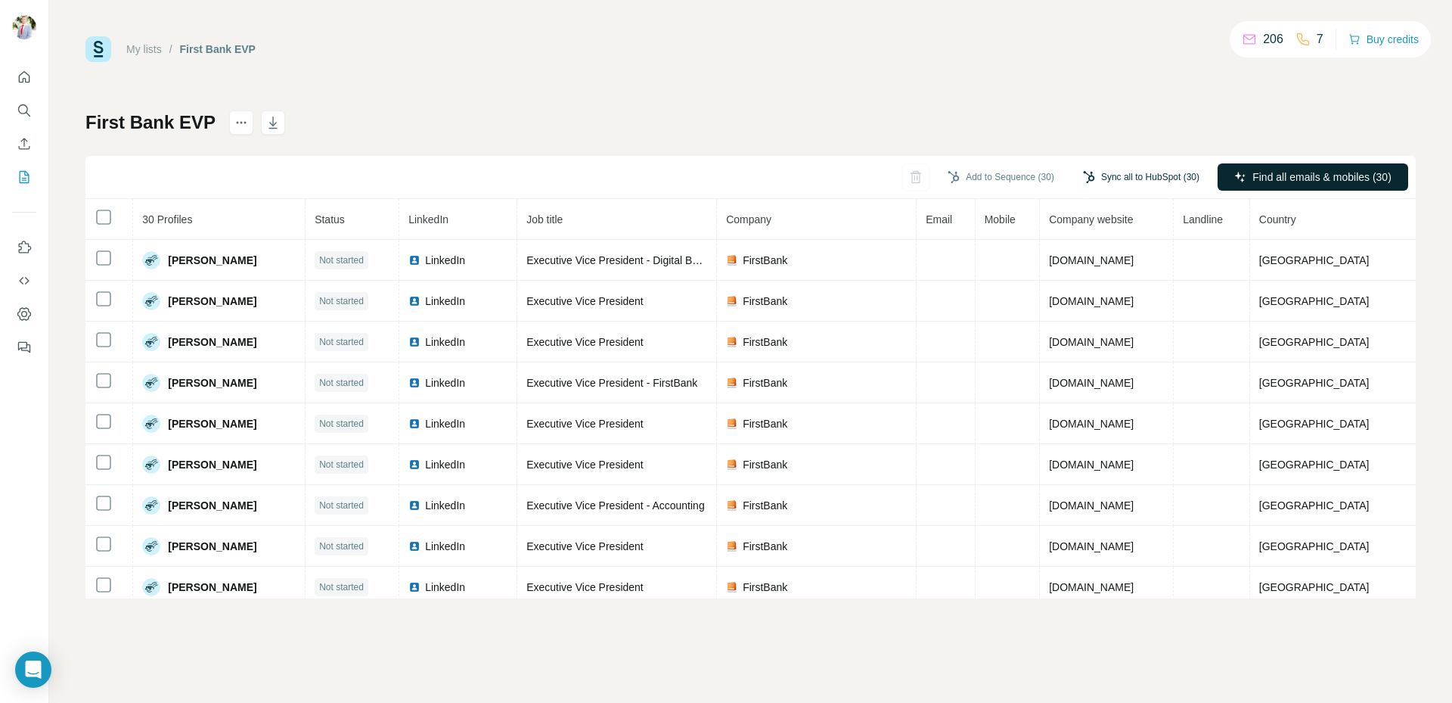
click at [1138, 178] on button "Sync all to HubSpot (30)" at bounding box center [1141, 177] width 138 height 23
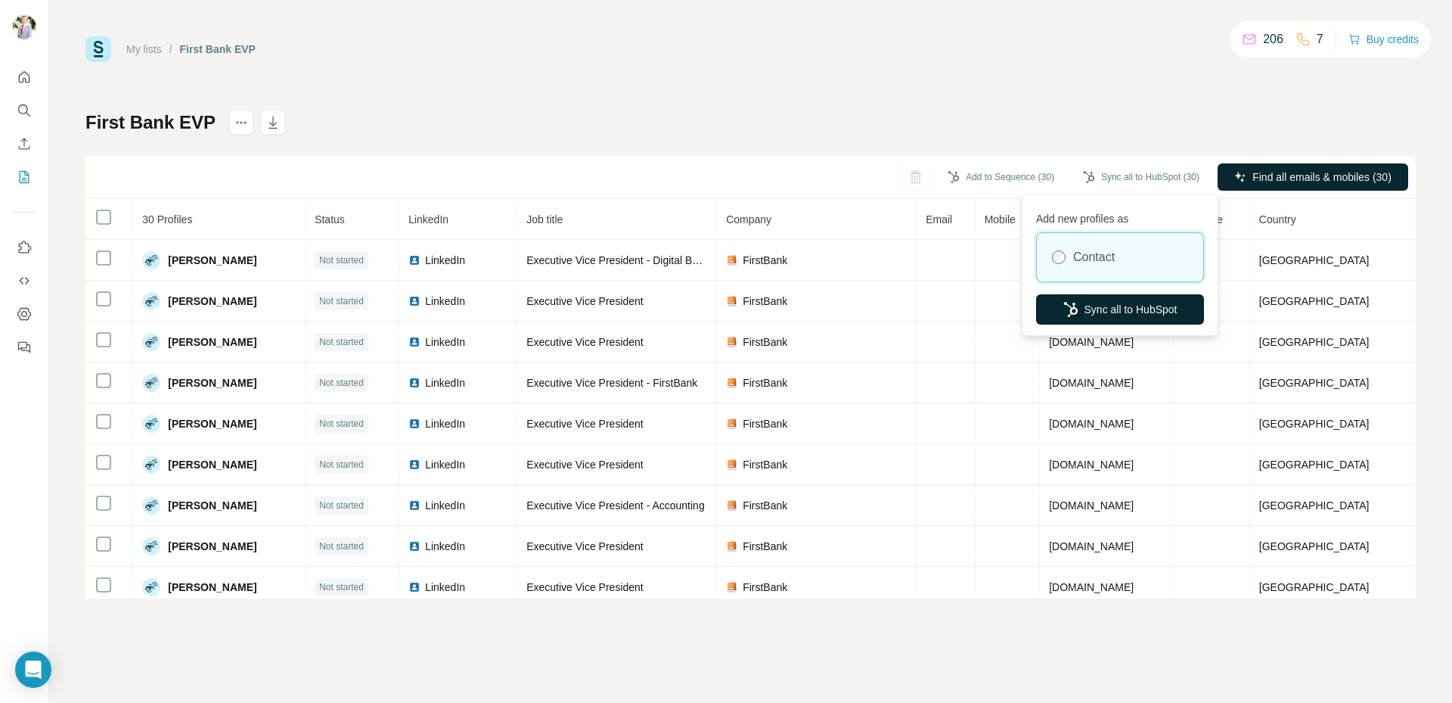
click at [1117, 314] on button "Sync all to HubSpot" at bounding box center [1120, 309] width 168 height 30
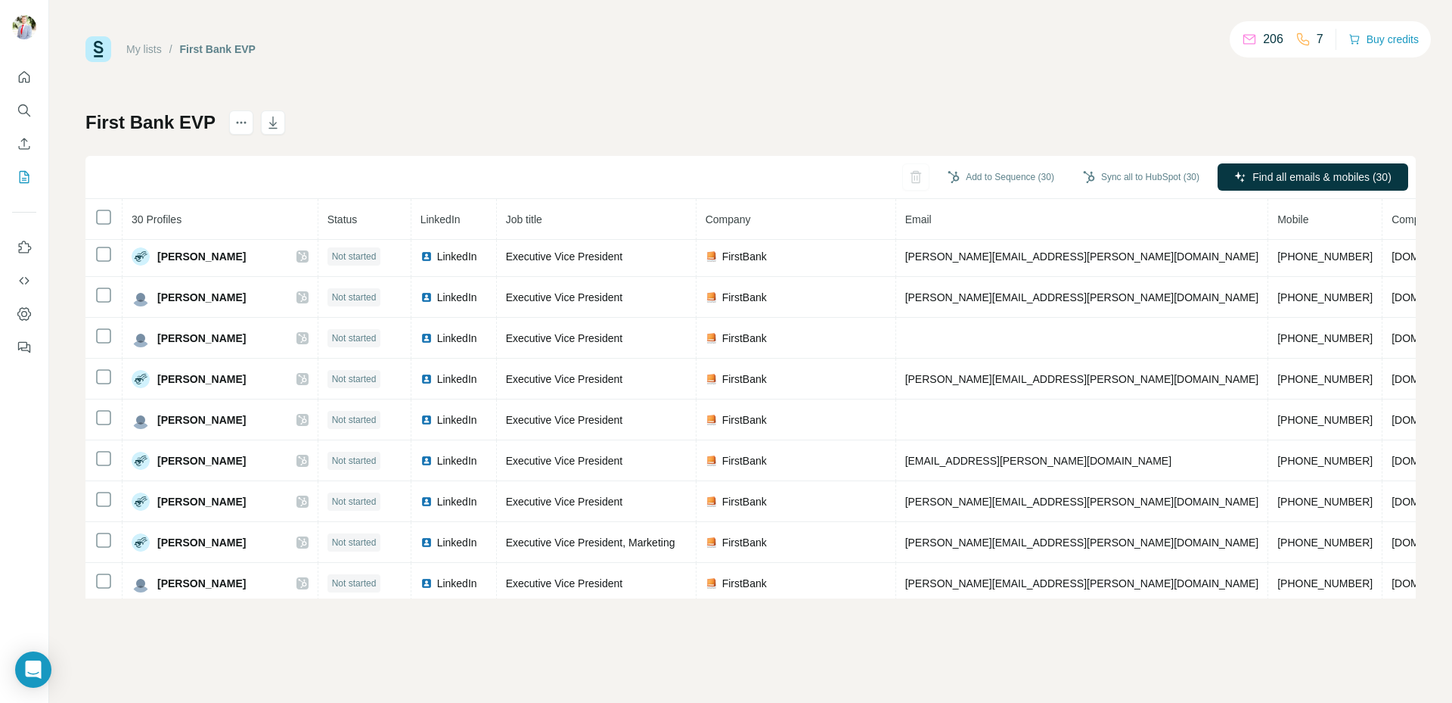
scroll to position [874, 0]
